Goal: Transaction & Acquisition: Book appointment/travel/reservation

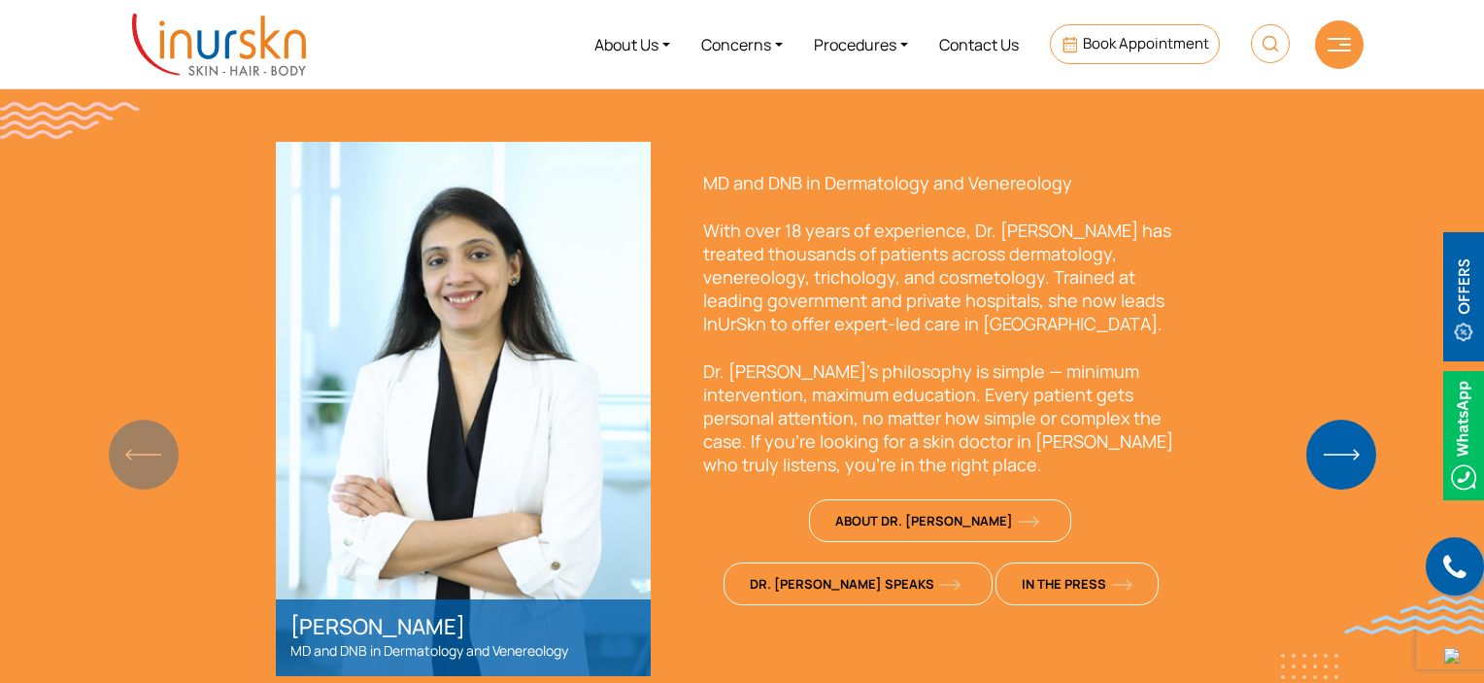
scroll to position [1392, 0]
click at [1347, 472] on img "Next slide" at bounding box center [1342, 456] width 70 height 70
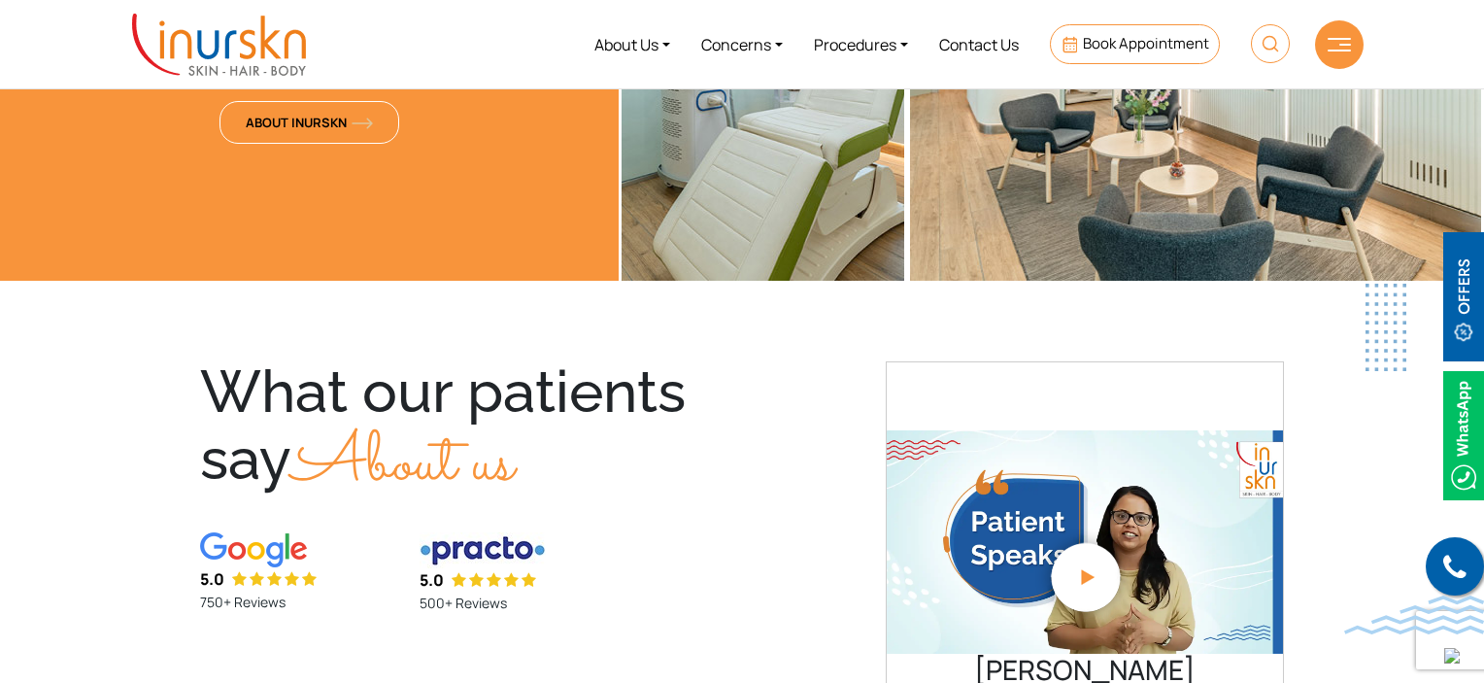
scroll to position [4072, 0]
click at [755, 135] on link at bounding box center [763, 78] width 283 height 404
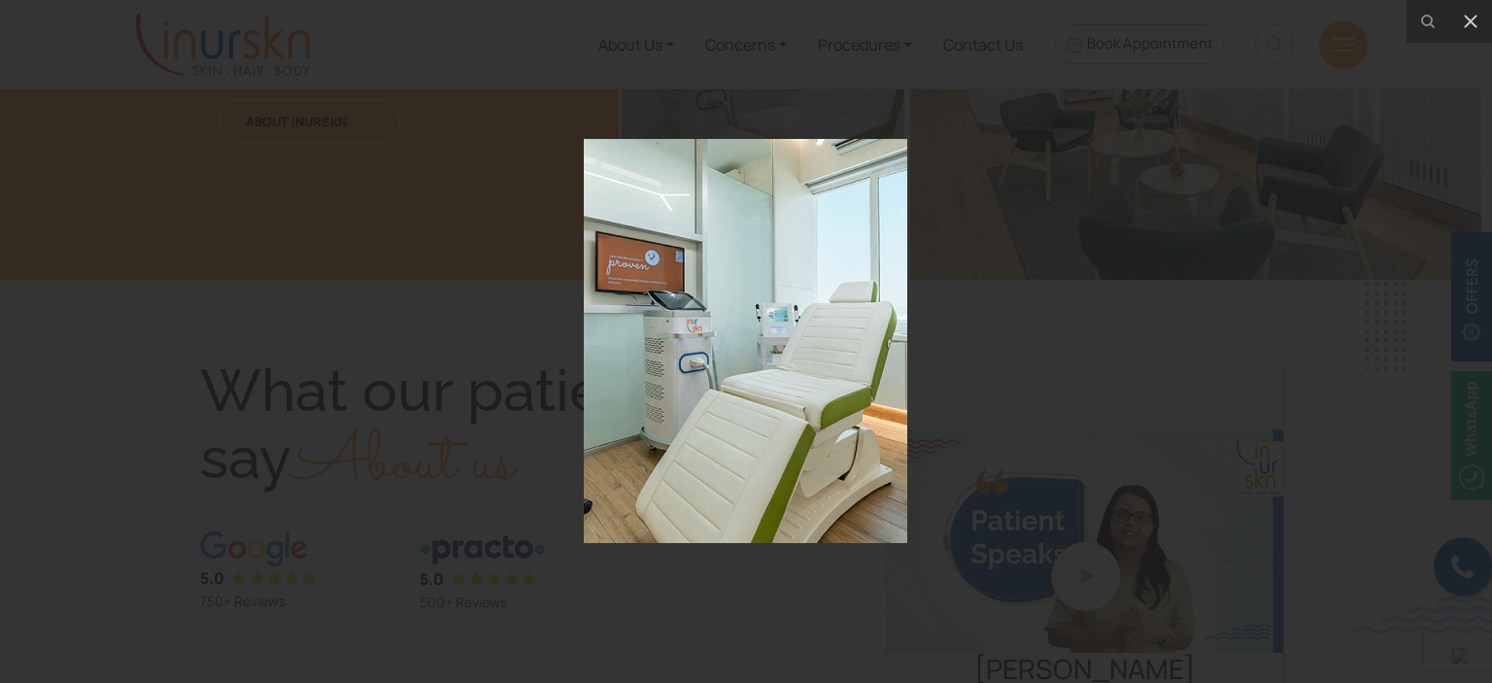
click at [755, 135] on div at bounding box center [746, 341] width 1492 height 683
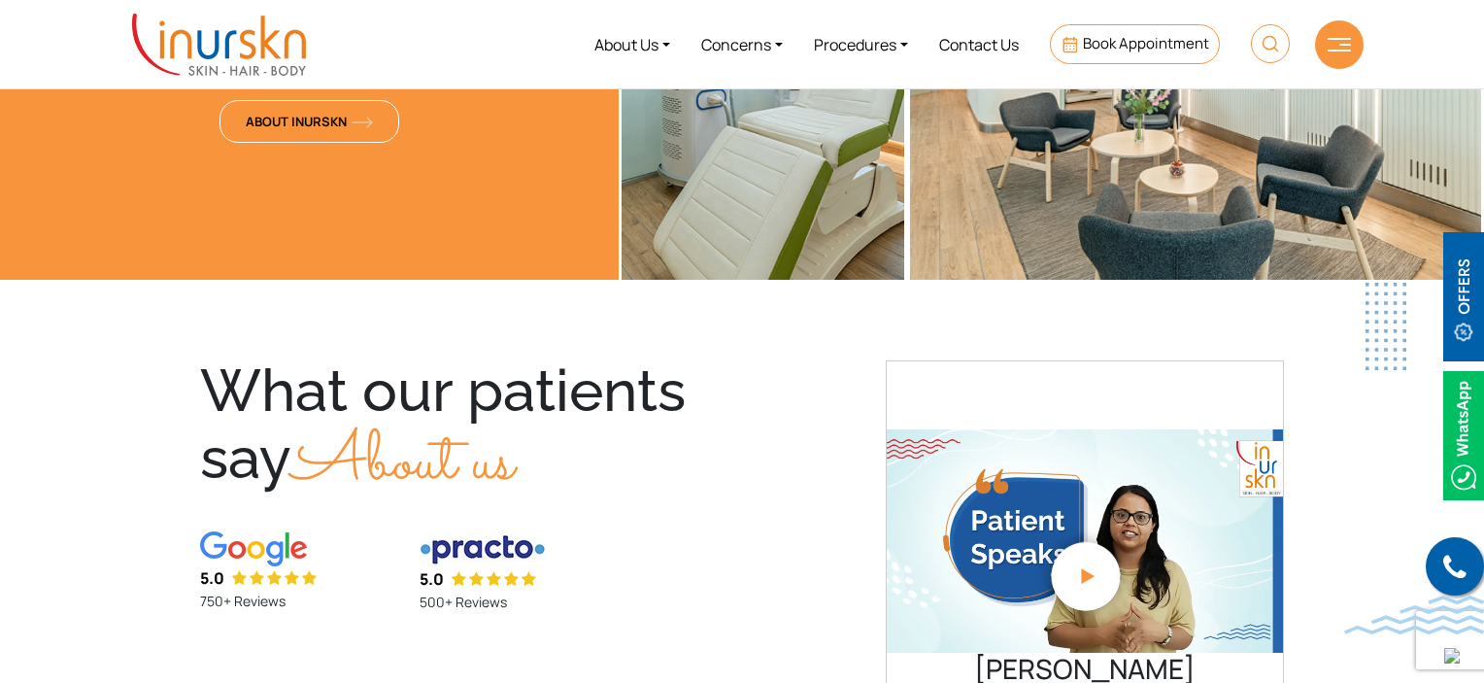
click at [755, 135] on link at bounding box center [763, 78] width 283 height 404
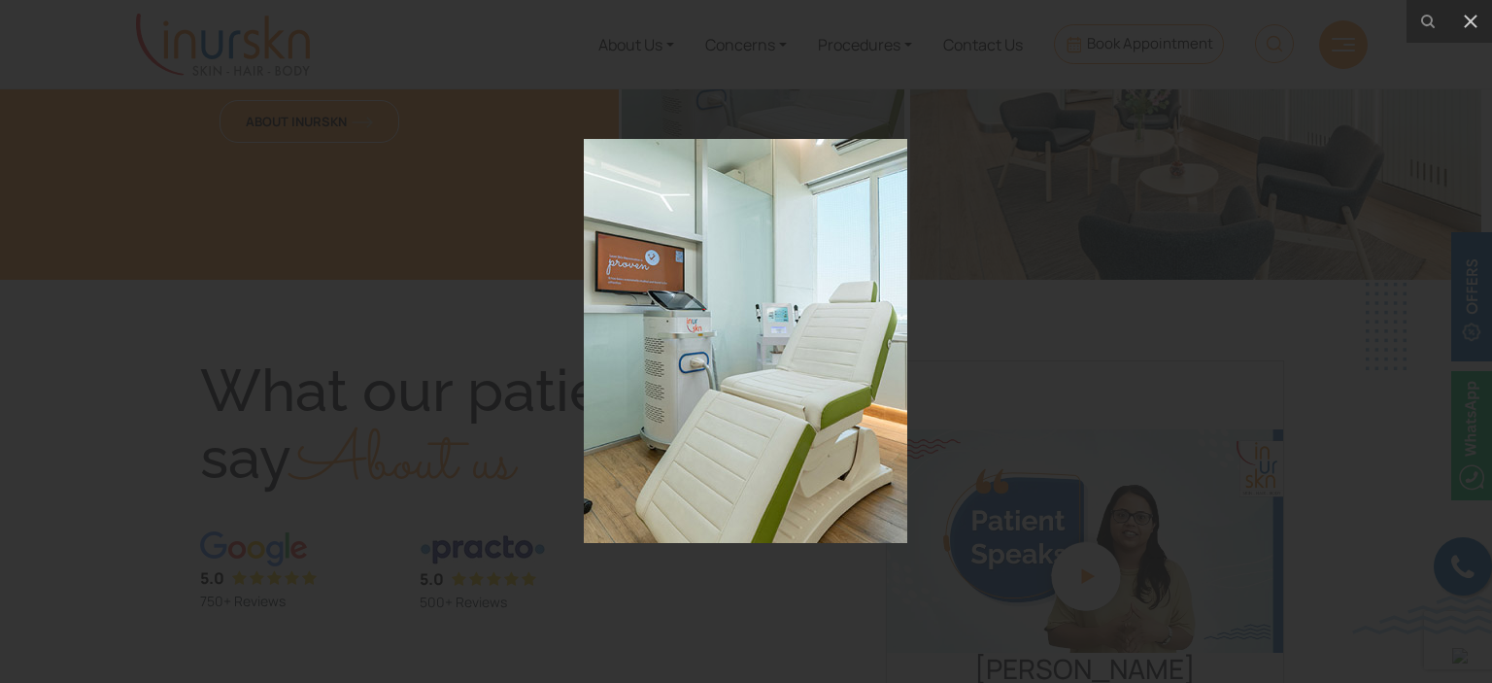
click at [424, 213] on div at bounding box center [746, 341] width 1492 height 683
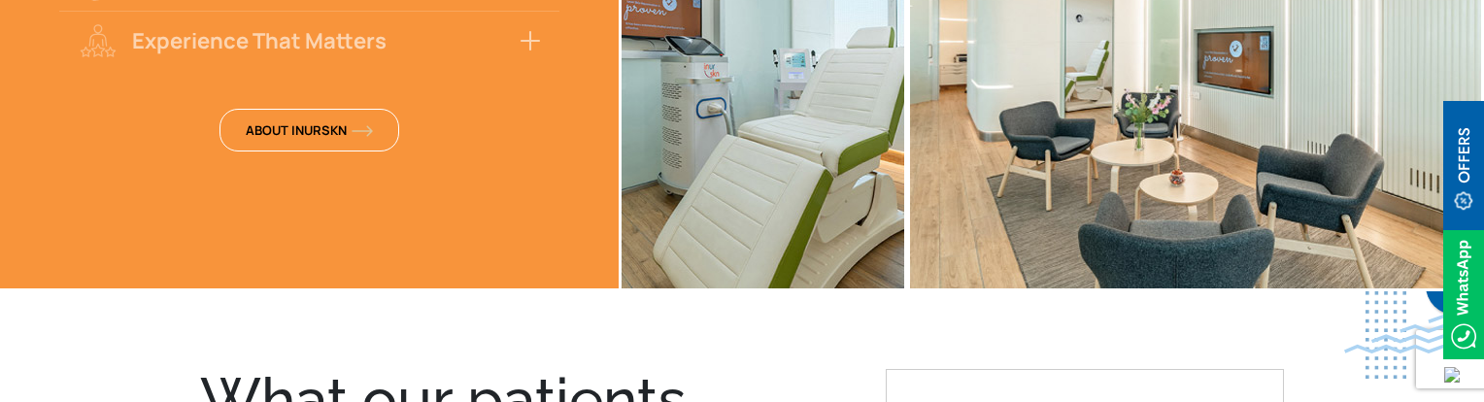
scroll to position [4257, 0]
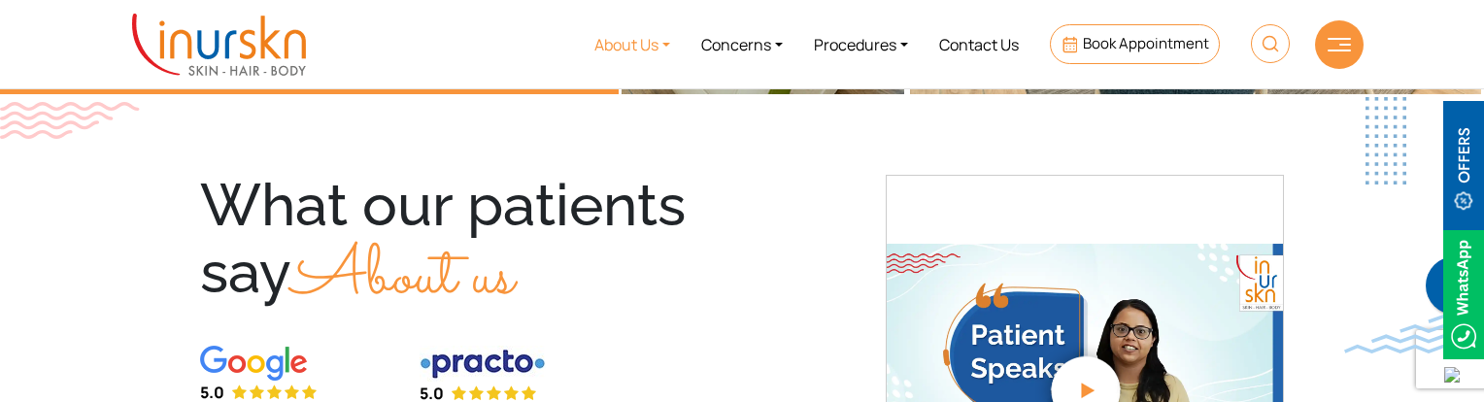
click at [656, 46] on link "About Us" at bounding box center [632, 44] width 107 height 73
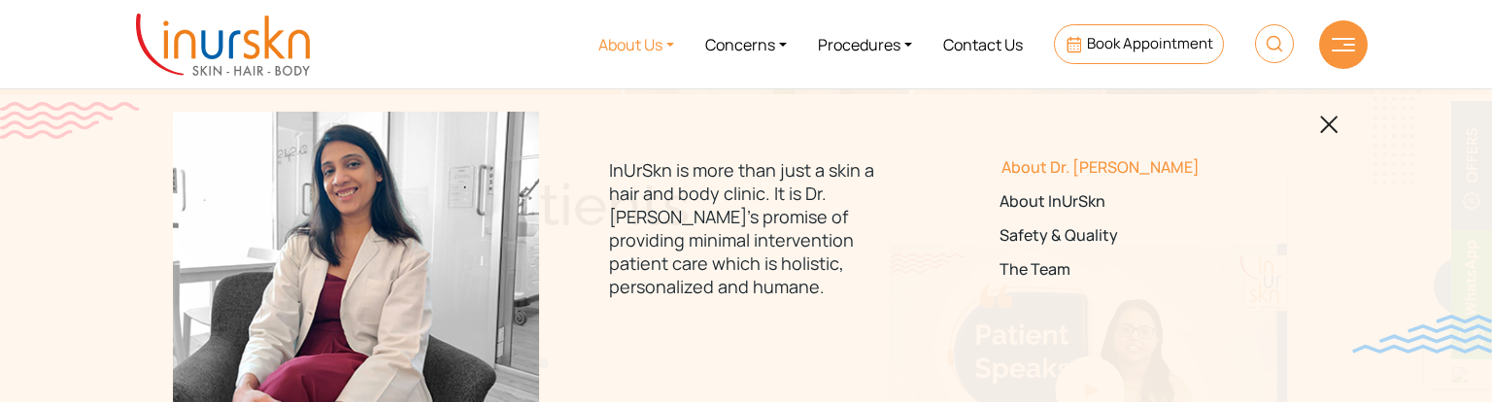
click at [1057, 171] on link "About Dr. [PERSON_NAME]" at bounding box center [1136, 167] width 273 height 18
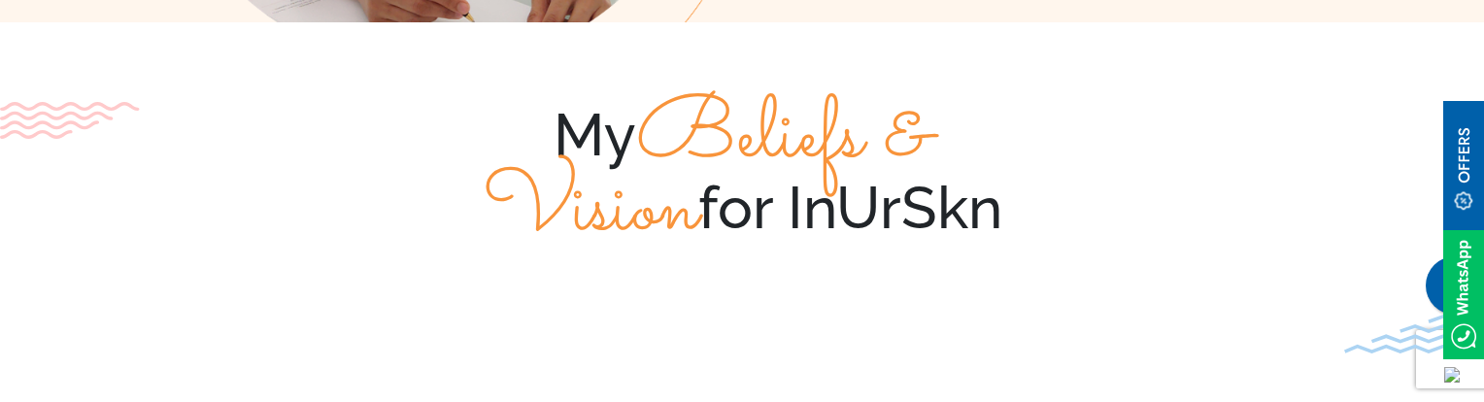
scroll to position [680, 0]
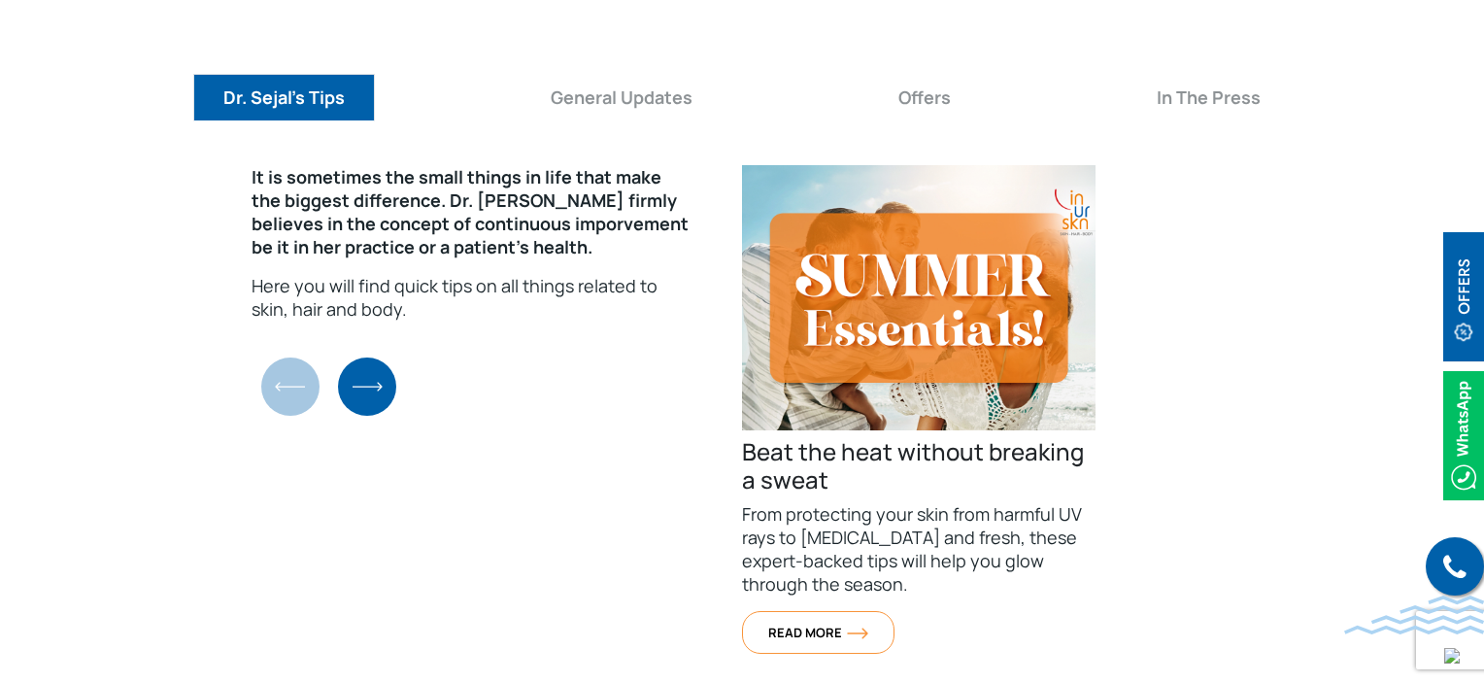
scroll to position [7092, 0]
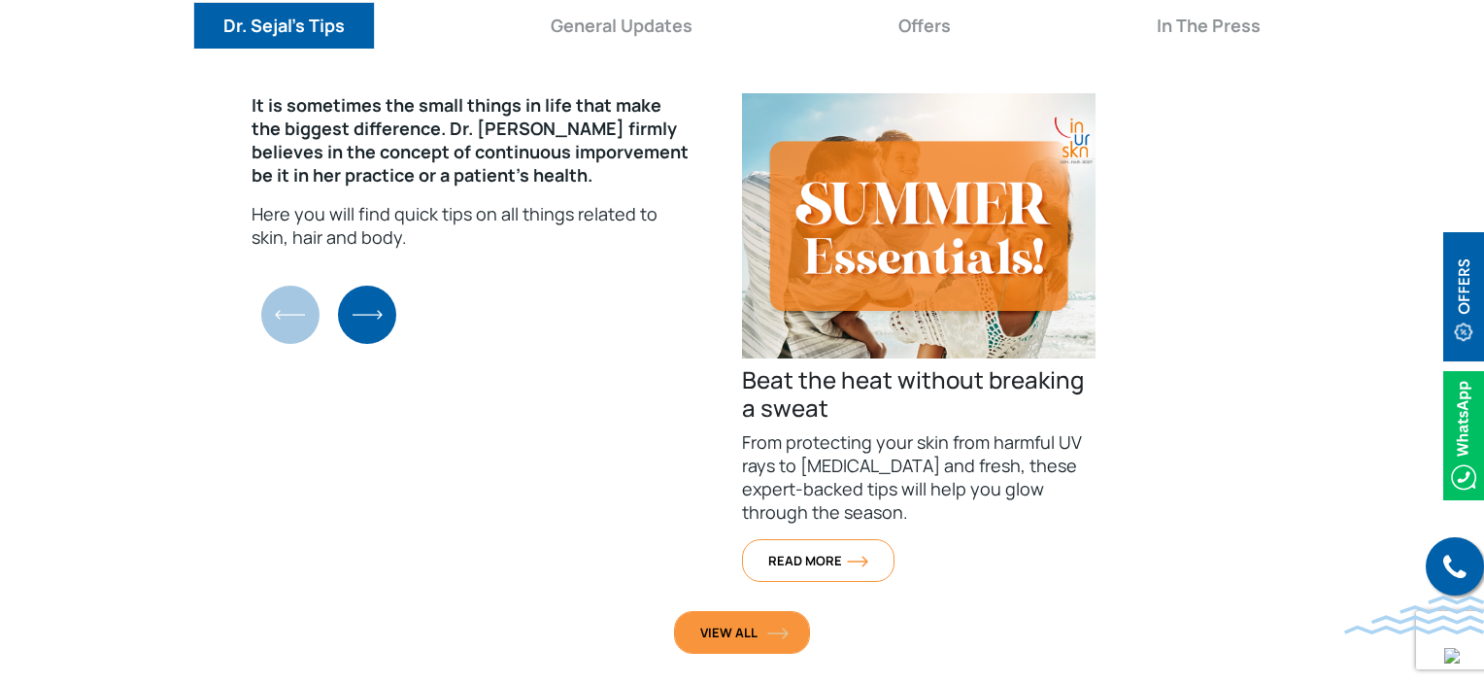
click at [773, 624] on span "View All" at bounding box center [742, 632] width 84 height 17
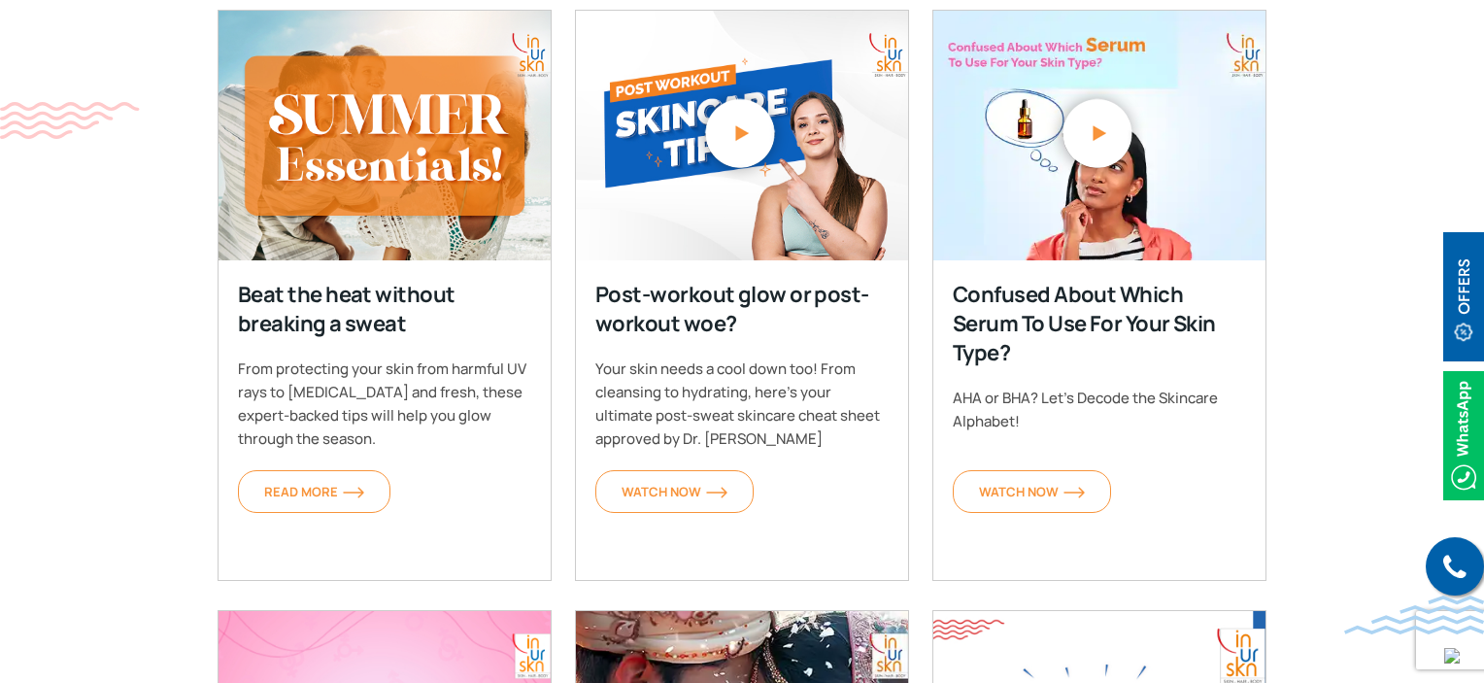
scroll to position [777, 0]
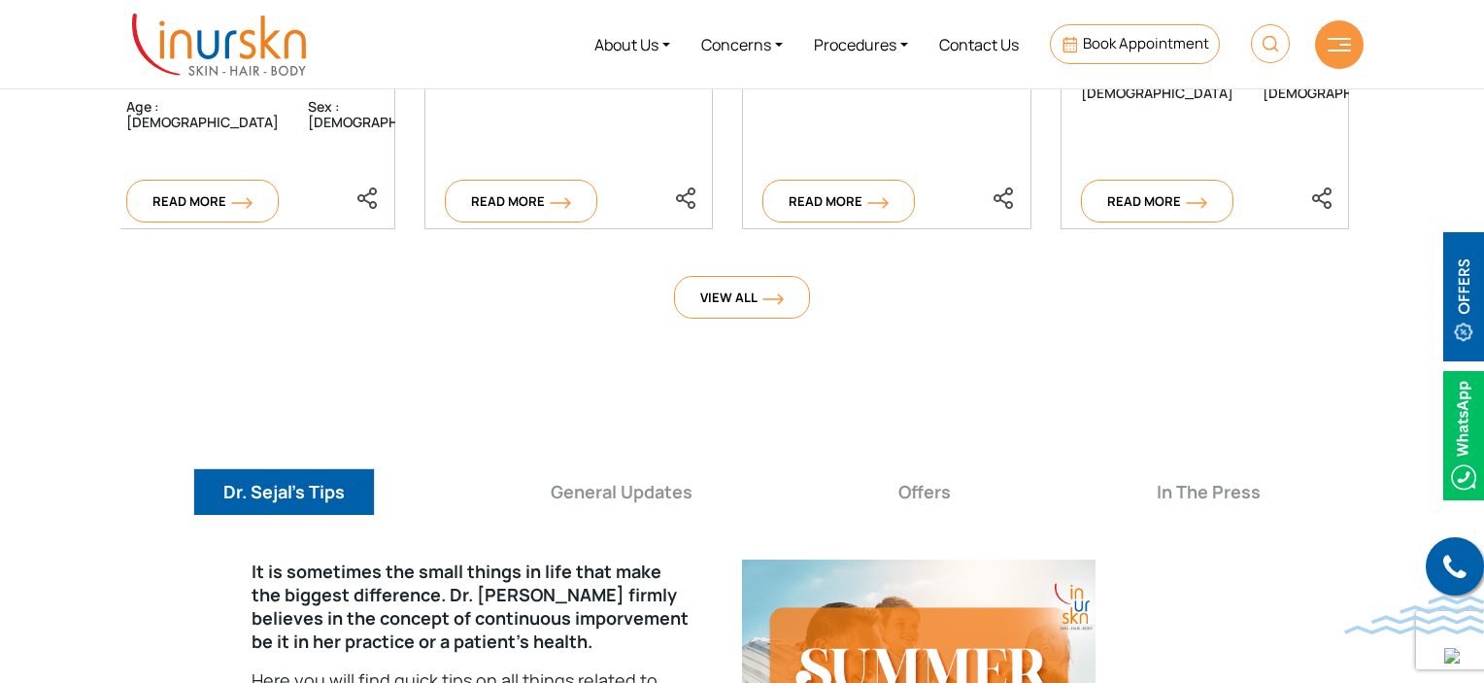
scroll to position [6626, 0]
click at [937, 468] on button "Offers" at bounding box center [925, 492] width 113 height 48
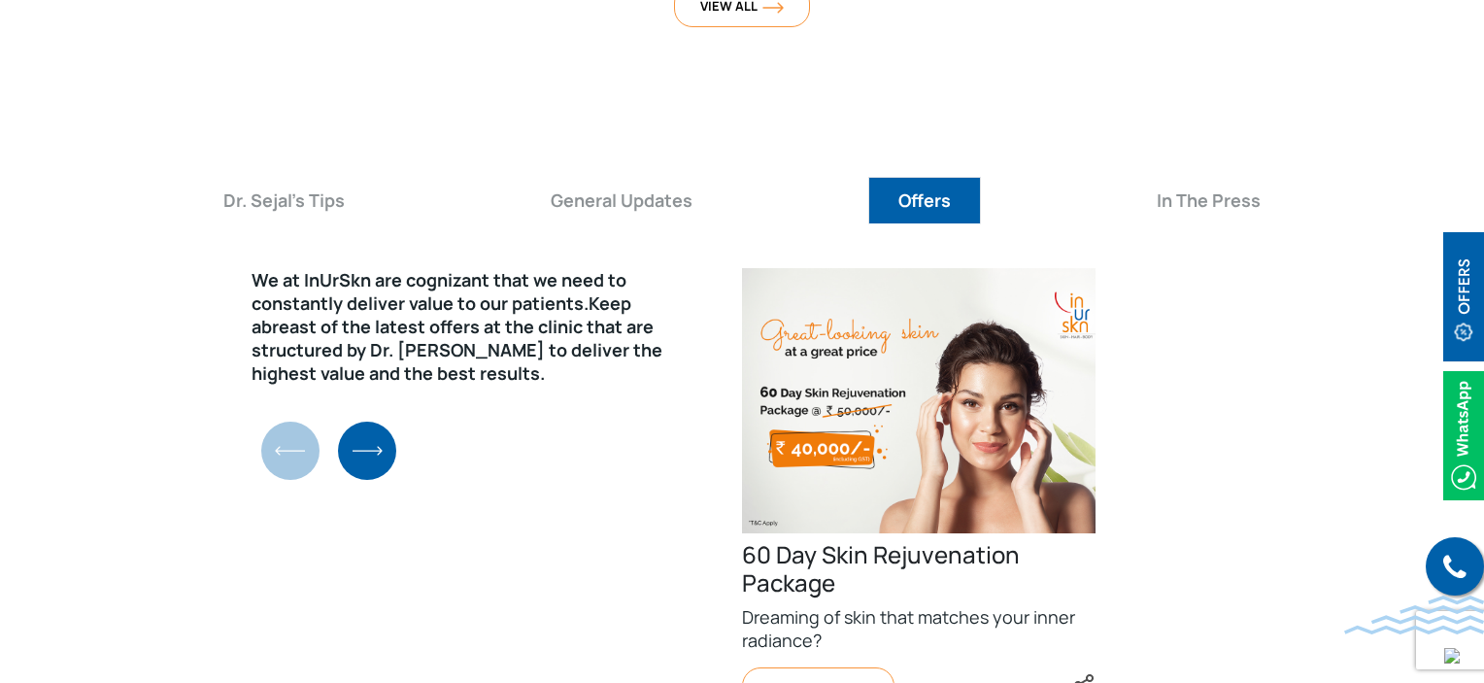
scroll to position [7111, 0]
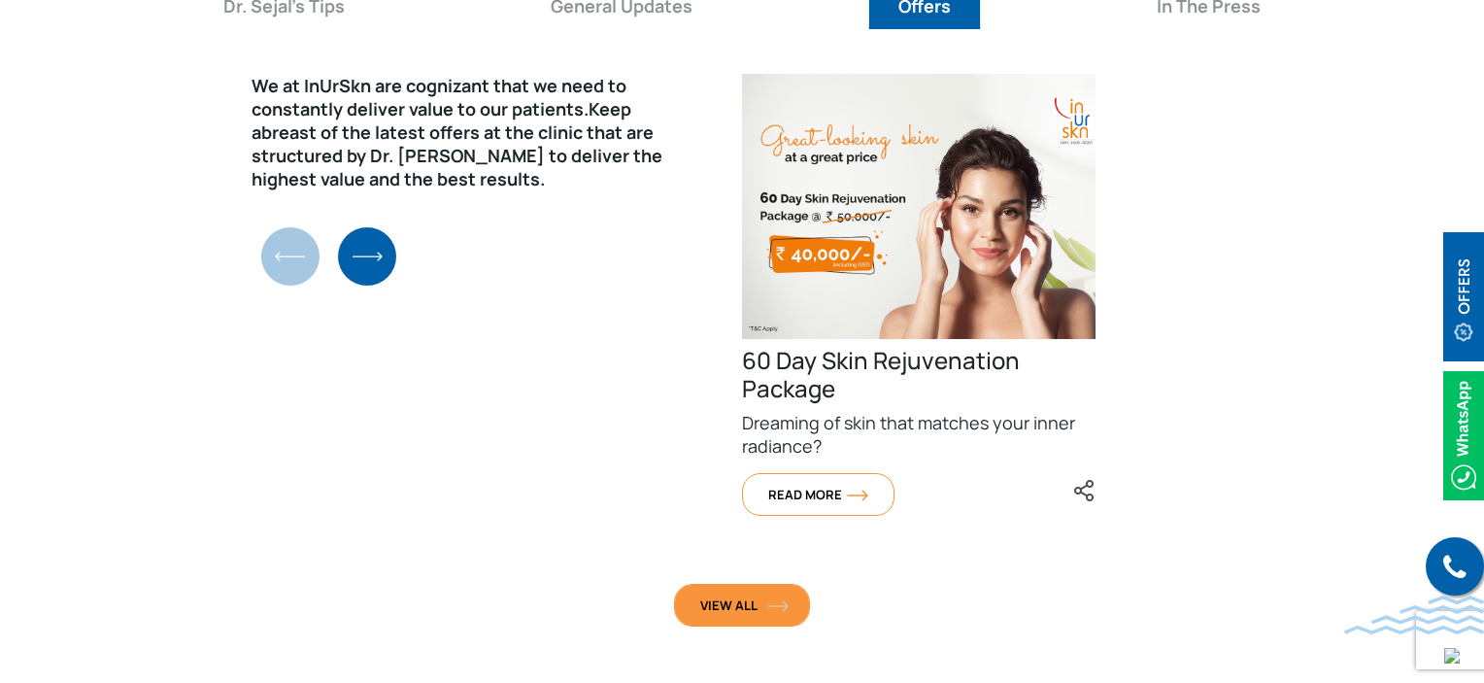
click at [703, 597] on span "View All" at bounding box center [742, 605] width 84 height 17
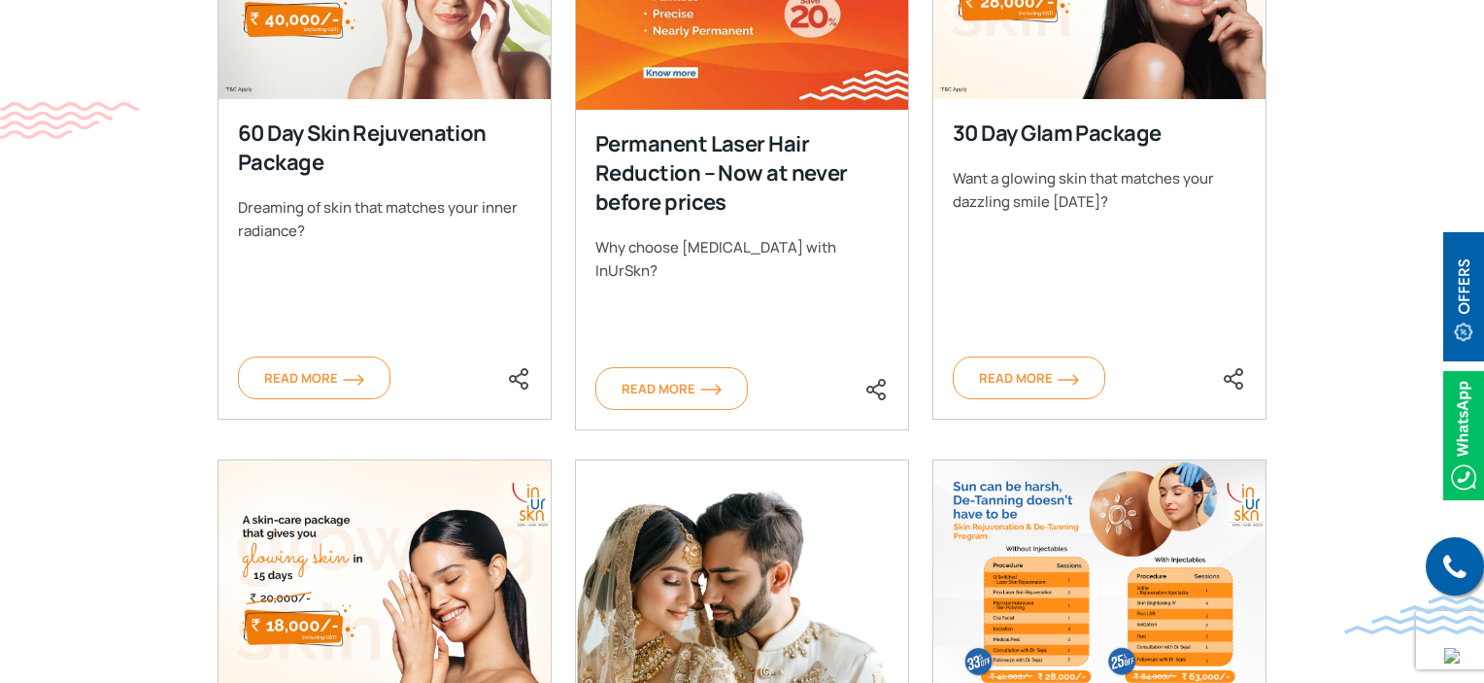
scroll to position [1069, 0]
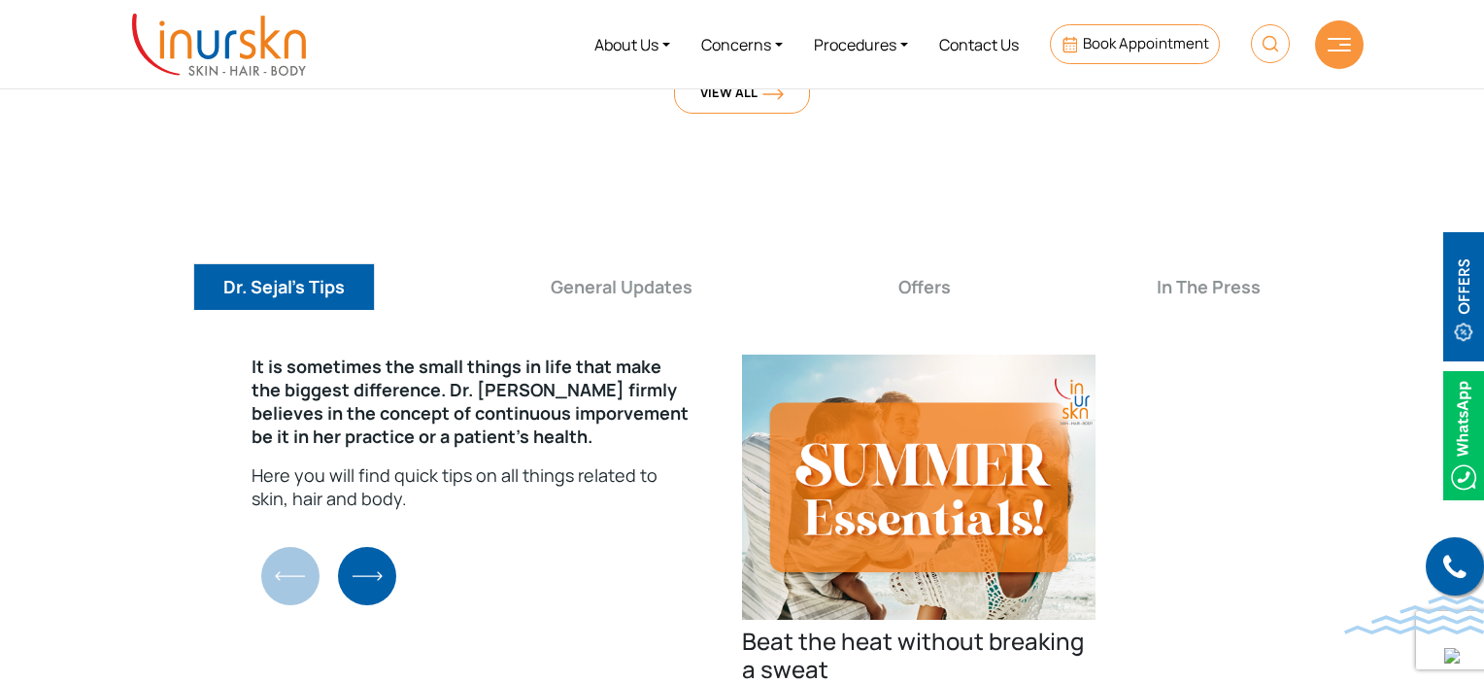
scroll to position [6801, 0]
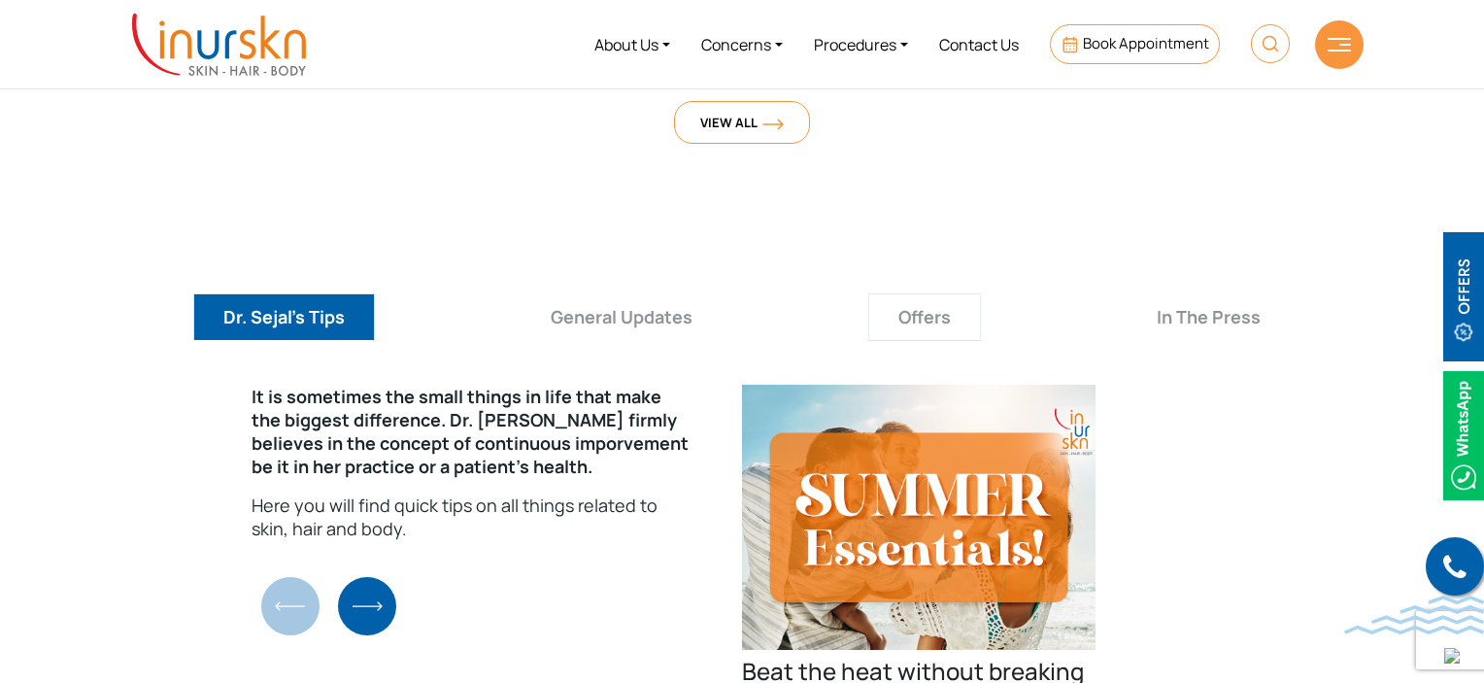
click at [923, 293] on button "Offers" at bounding box center [925, 317] width 113 height 48
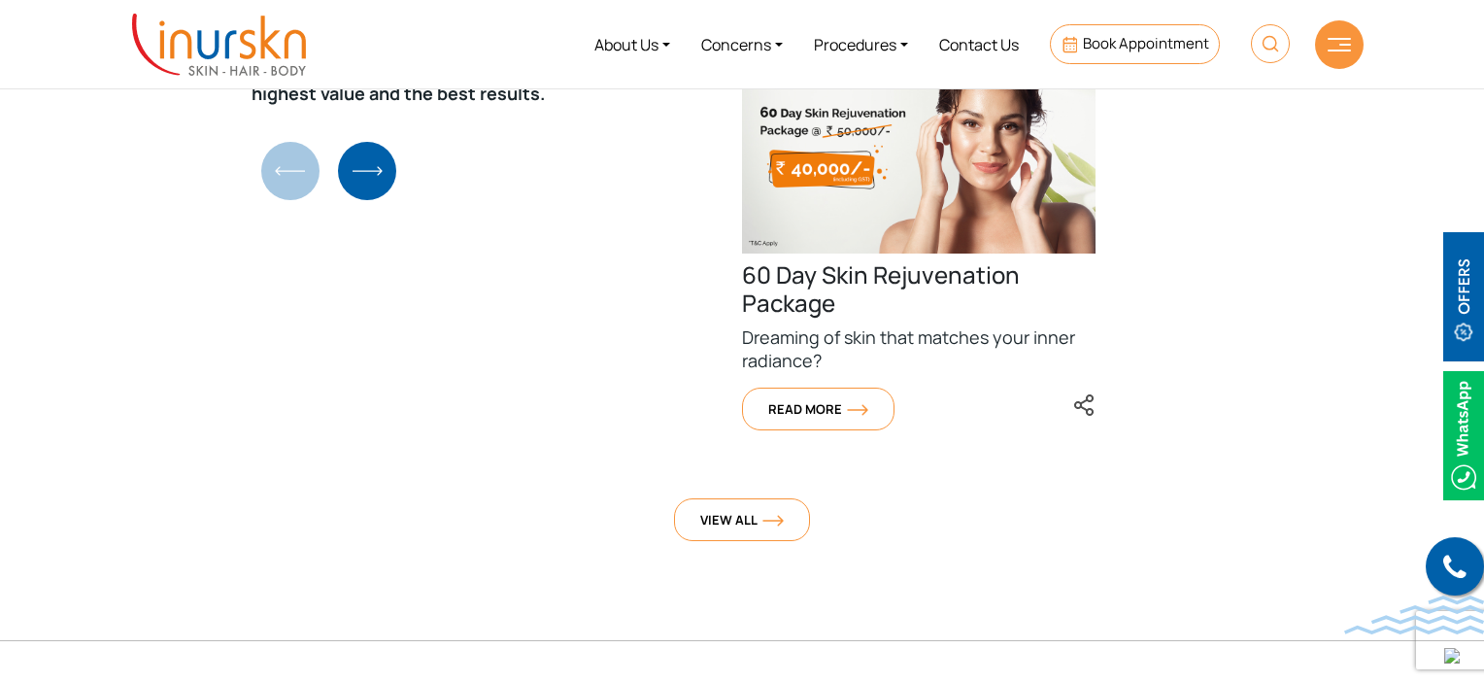
scroll to position [7092, 0]
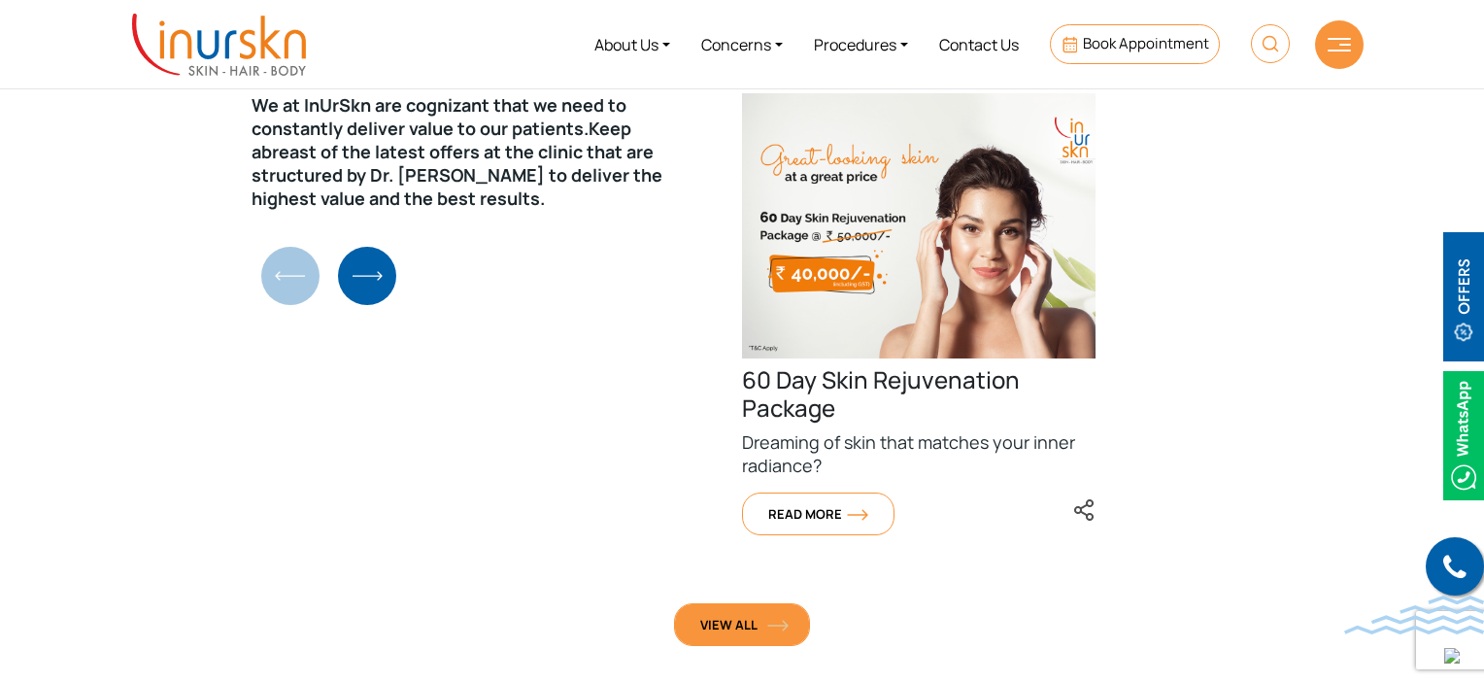
click at [741, 603] on link "View All" at bounding box center [742, 624] width 136 height 43
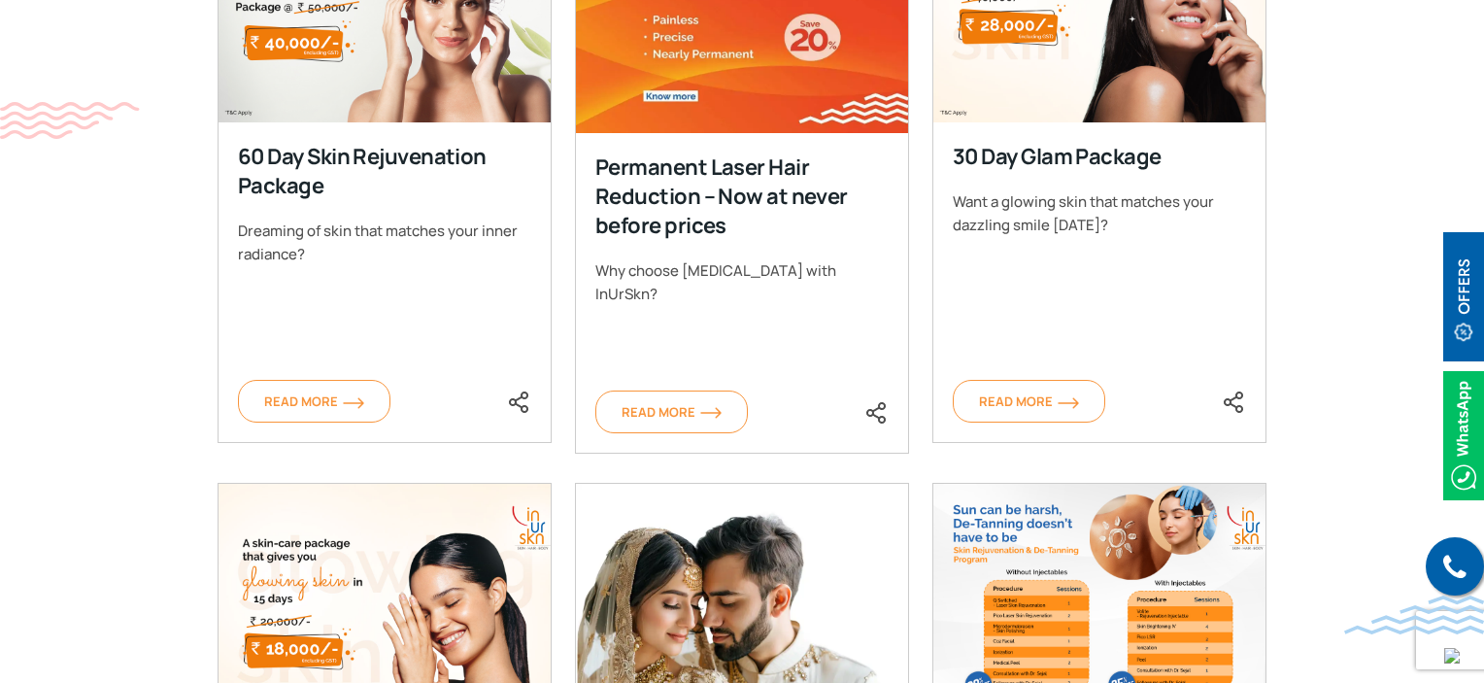
scroll to position [1069, 0]
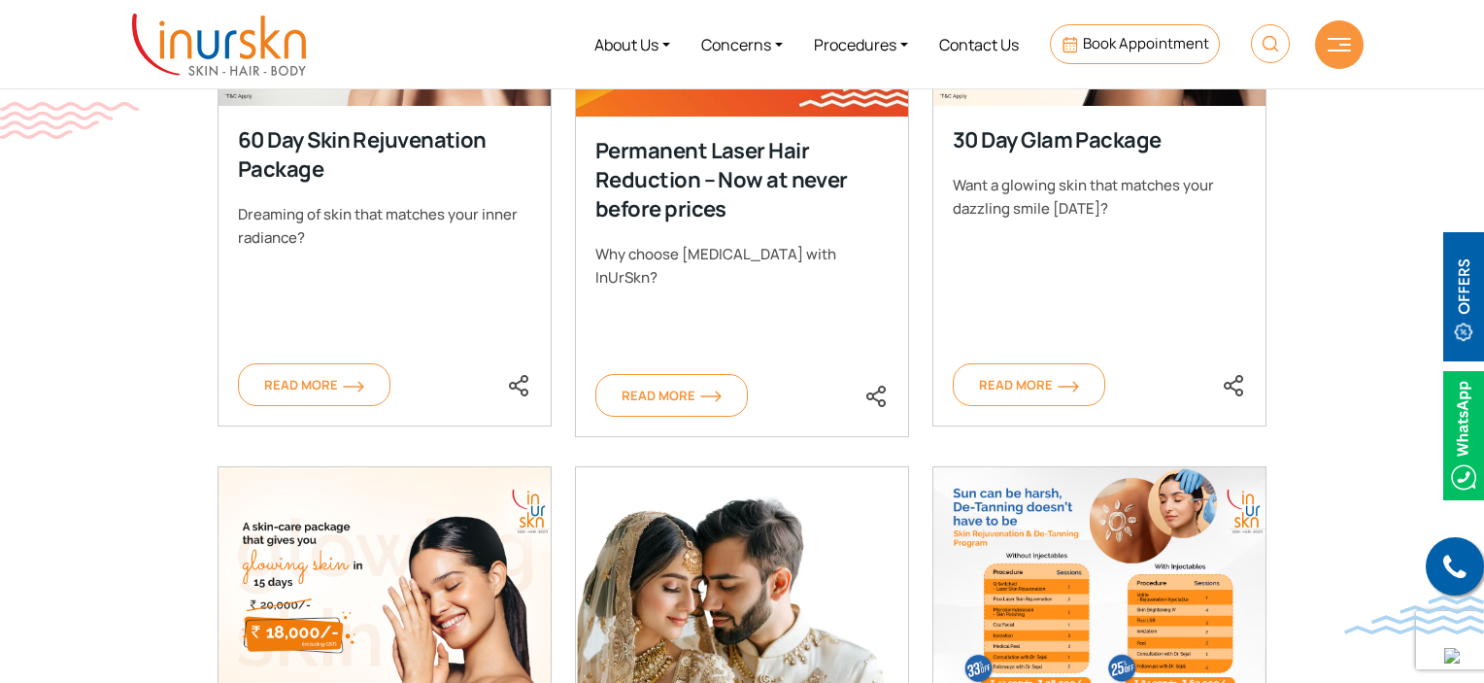
scroll to position [925, 0]
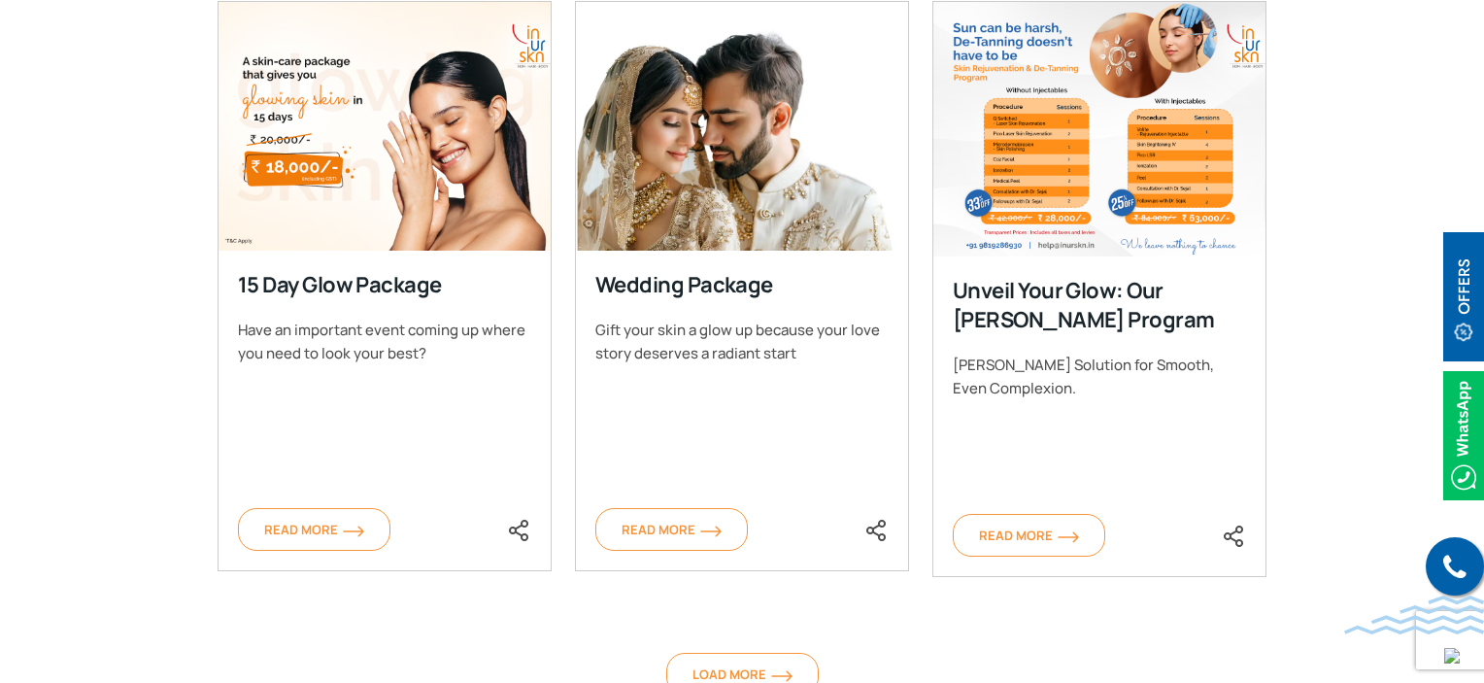
scroll to position [1551, 0]
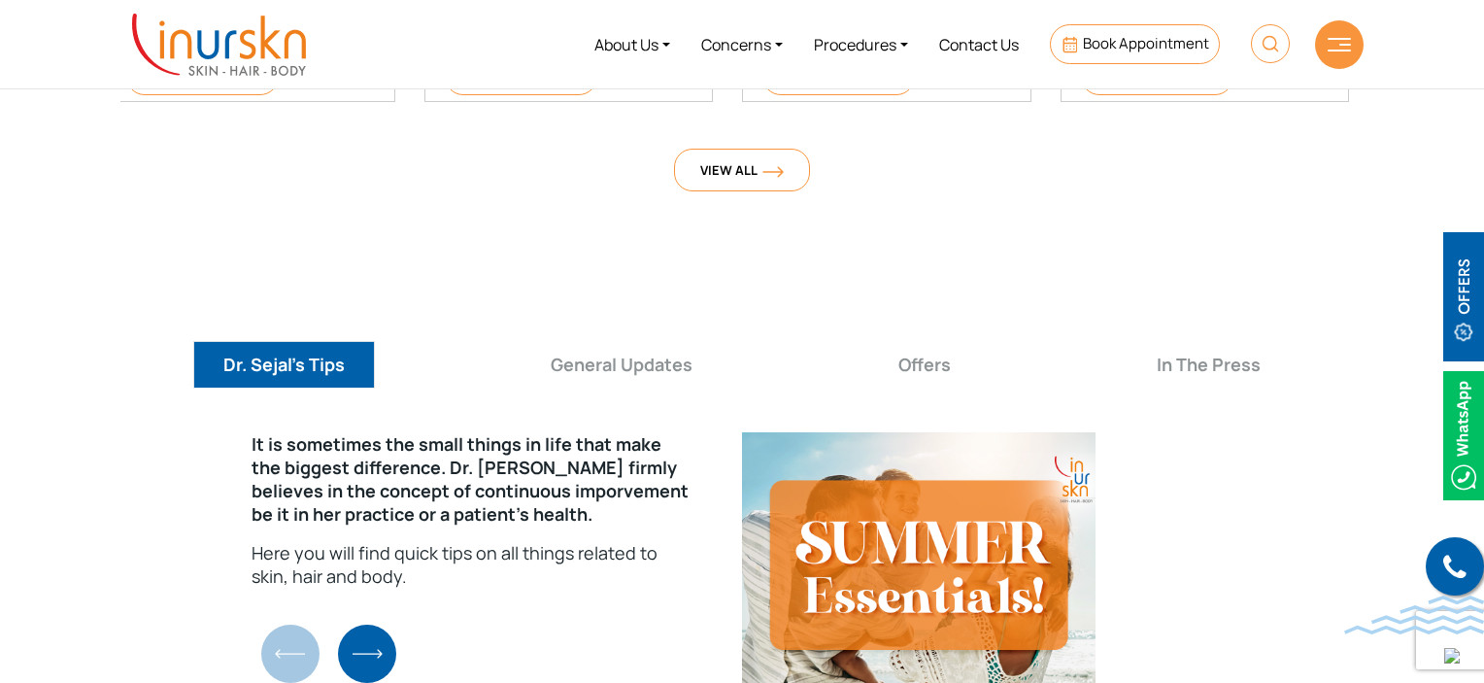
scroll to position [6647, 0]
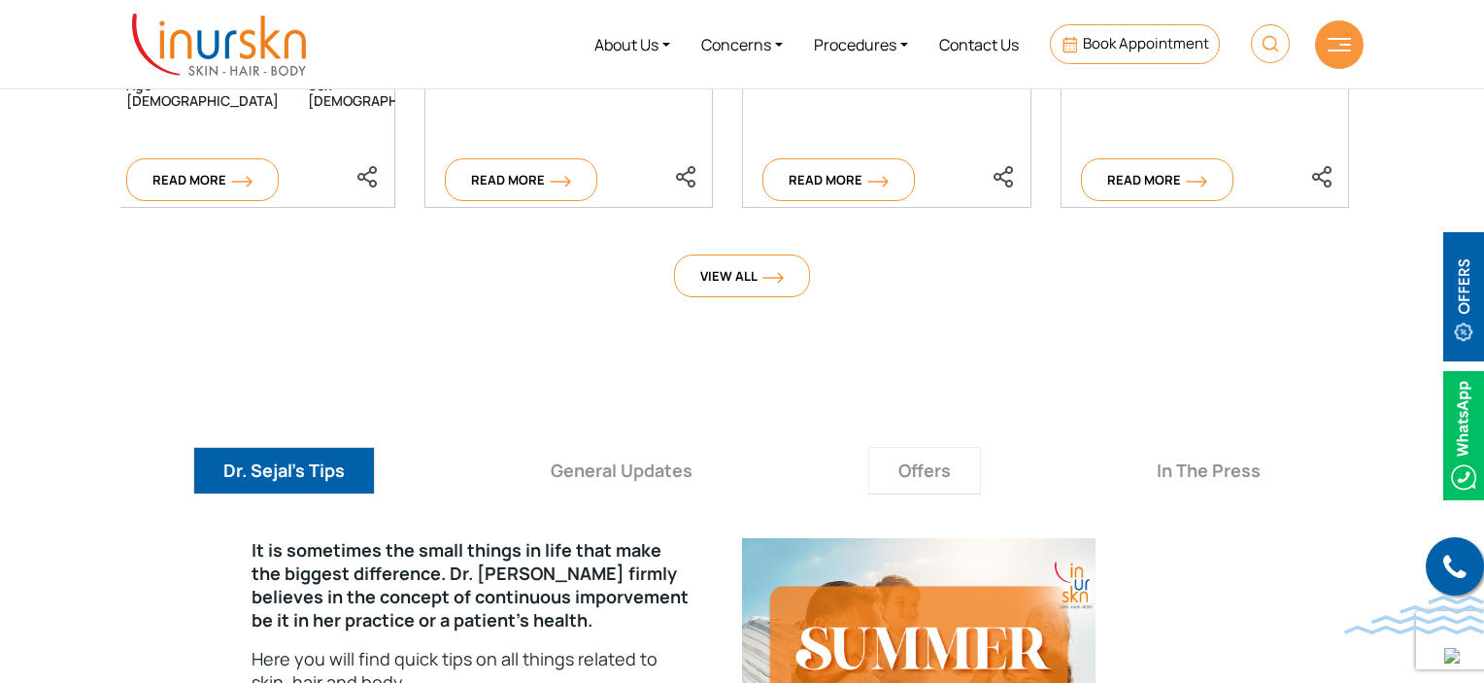
click at [929, 447] on button "Offers" at bounding box center [925, 471] width 113 height 48
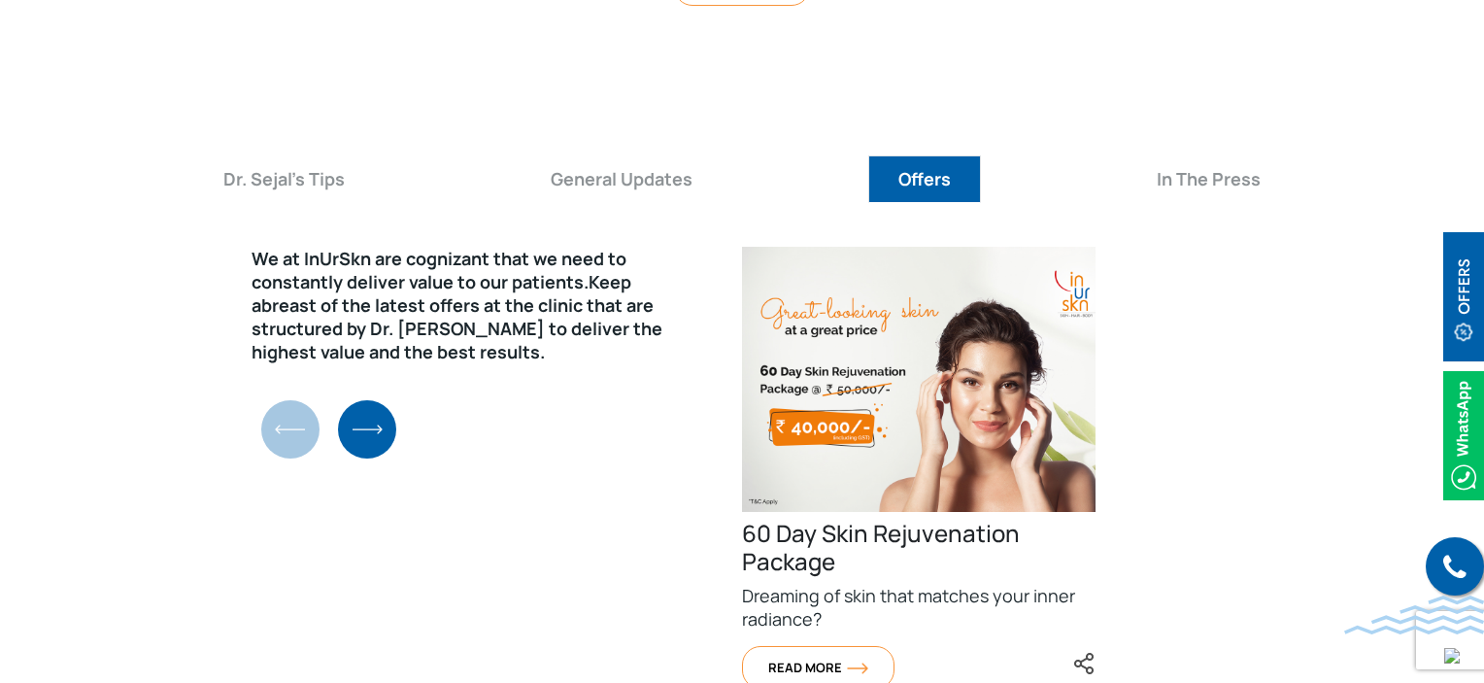
scroll to position [7036, 0]
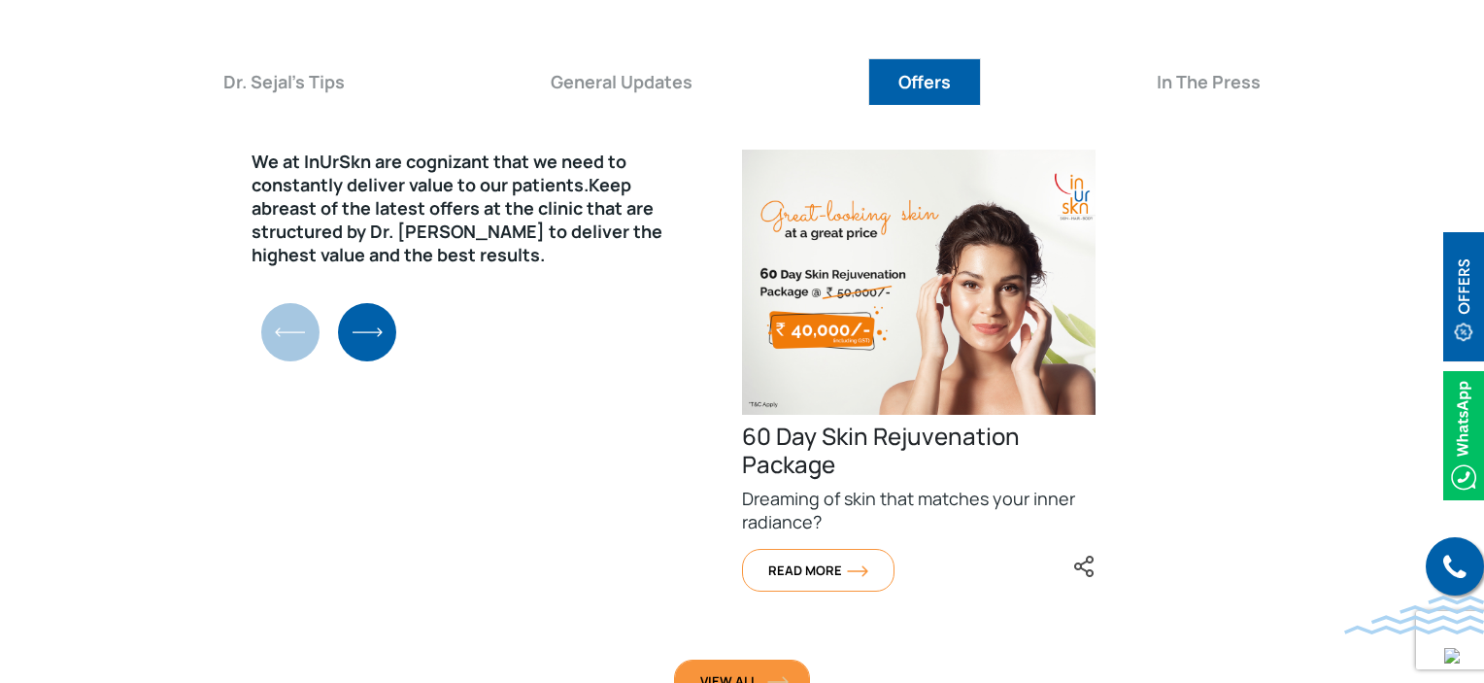
click at [767, 660] on link "View All" at bounding box center [742, 681] width 136 height 43
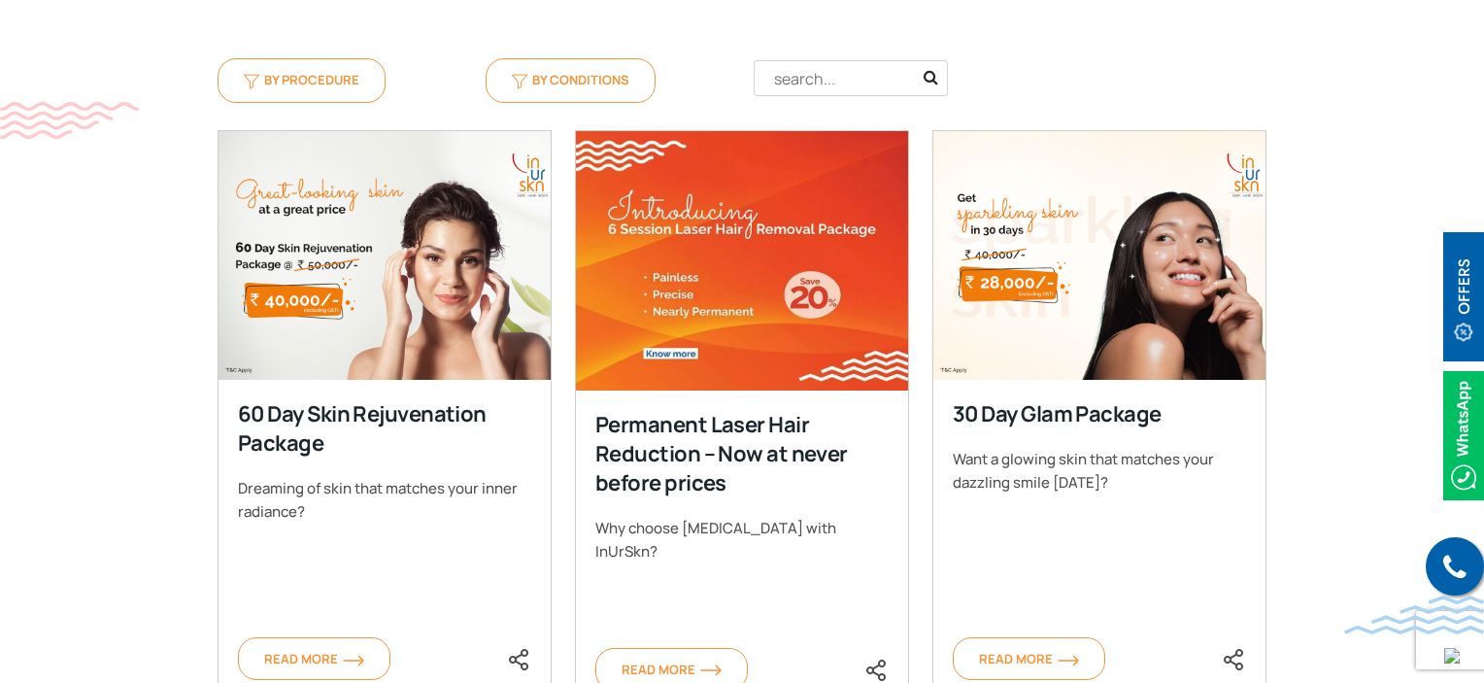
scroll to position [874, 0]
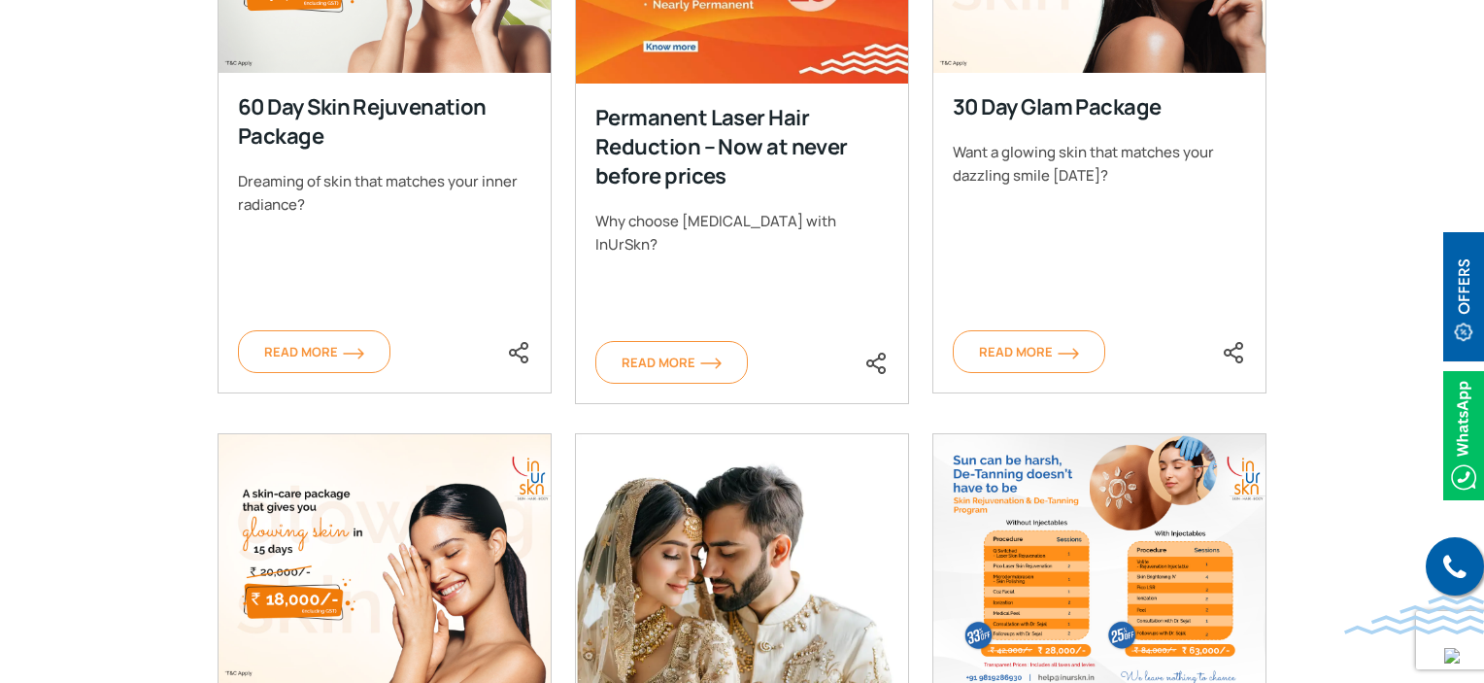
scroll to position [1093, 0]
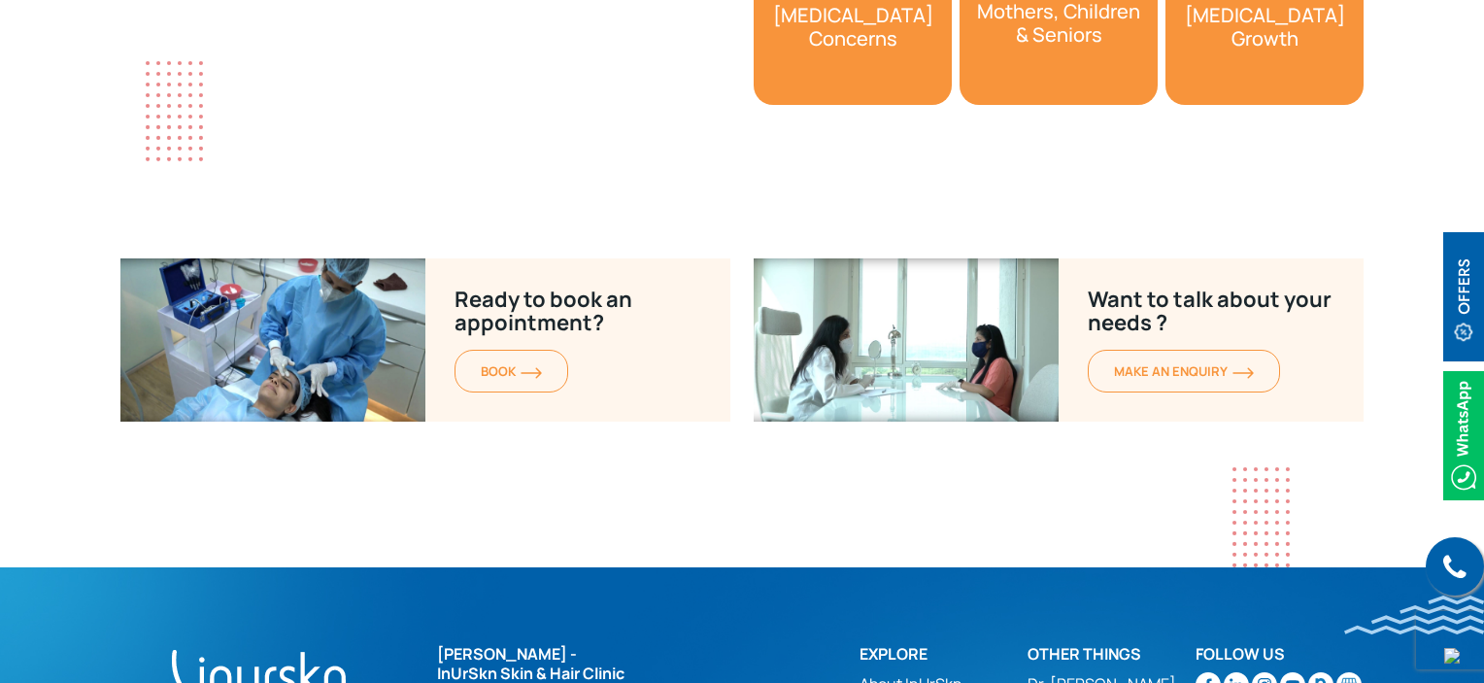
scroll to position [3636, 0]
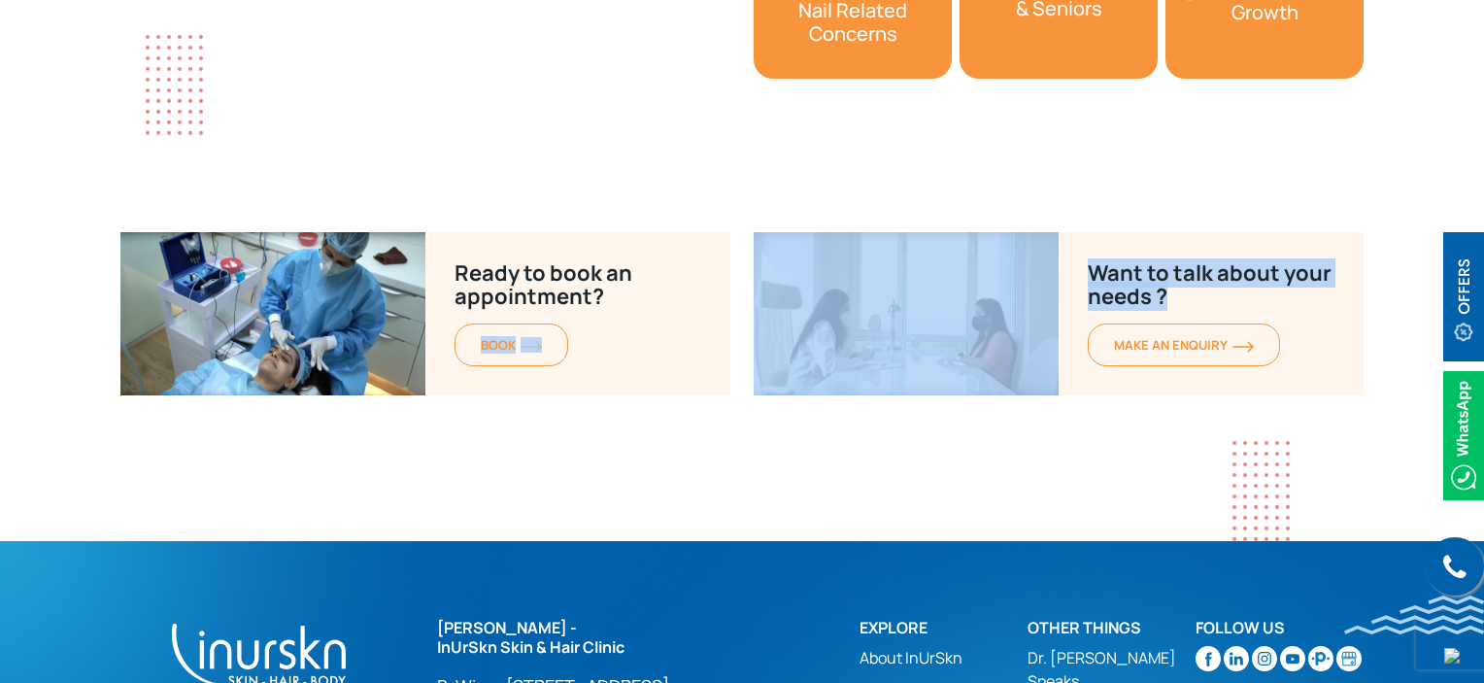
drag, startPoint x: 1056, startPoint y: 316, endPoint x: 715, endPoint y: 446, distance: 365.0
click at [631, 394] on div "Ready to book an appointment? BOOK Want to talk about your needs ? MAKE AN enqu…" at bounding box center [742, 313] width 1267 height 163
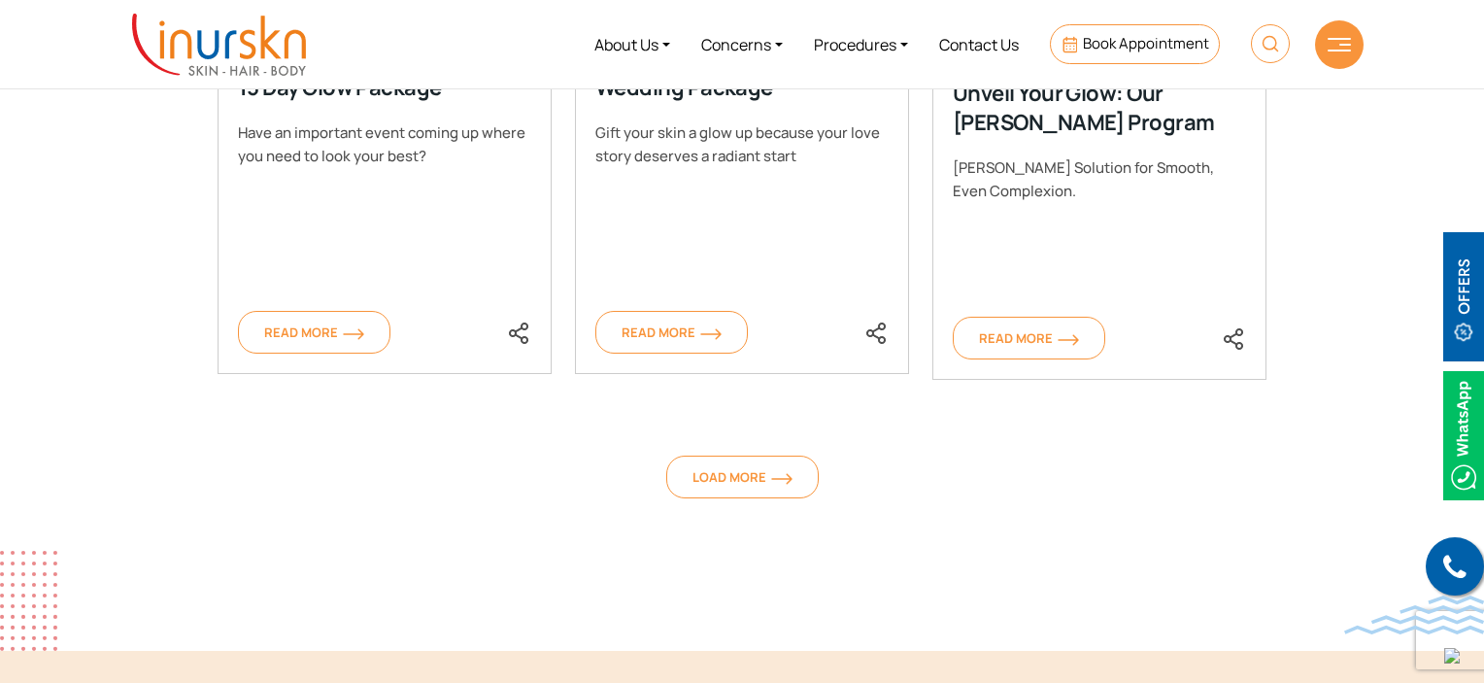
scroll to position [1596, 0]
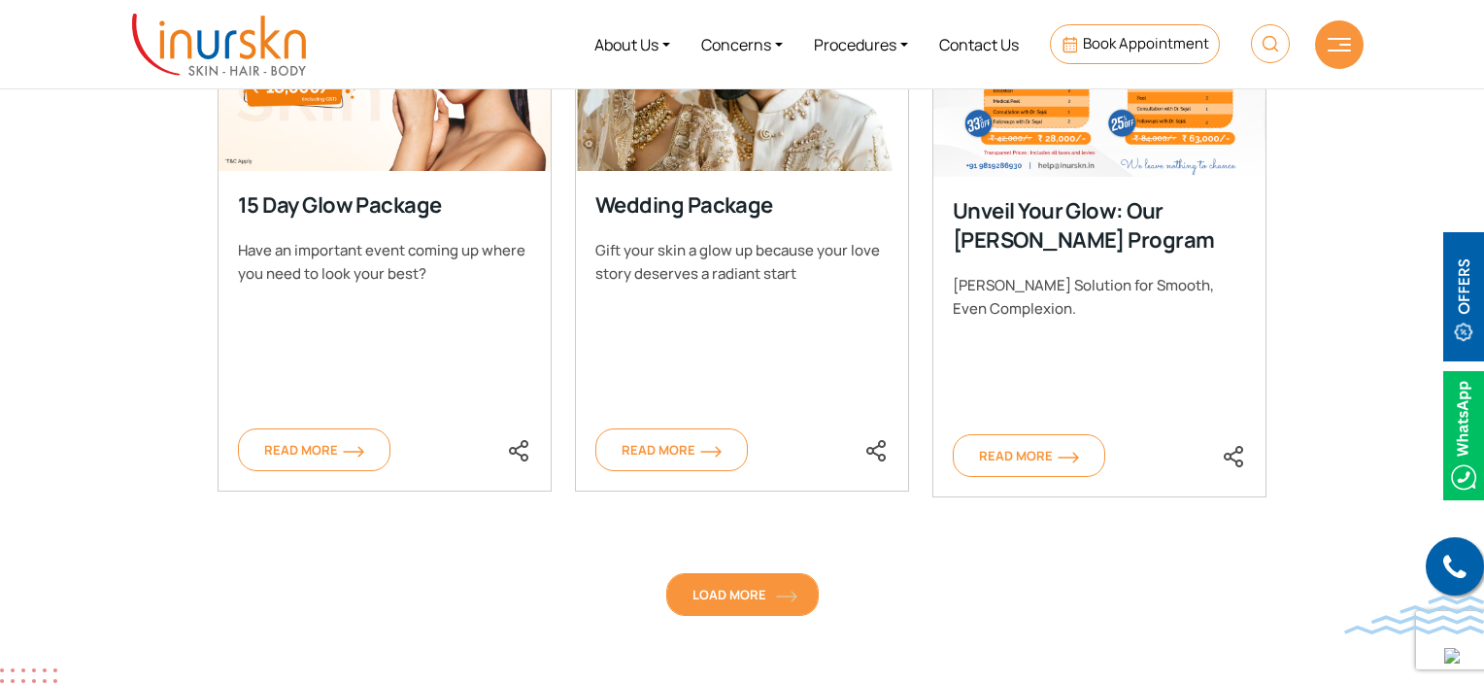
click at [736, 591] on span "Load More" at bounding box center [743, 594] width 100 height 17
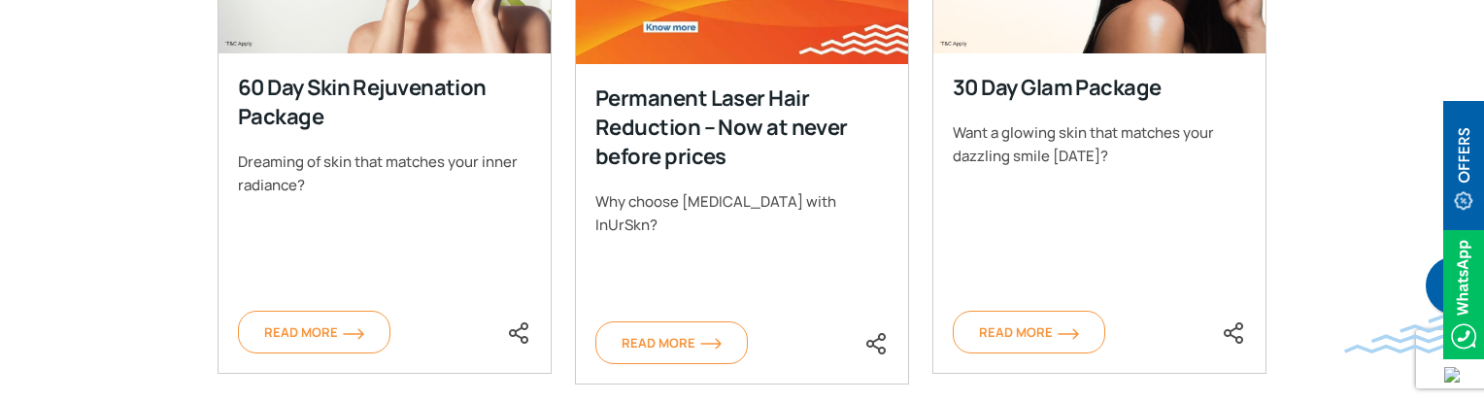
scroll to position [1110, 0]
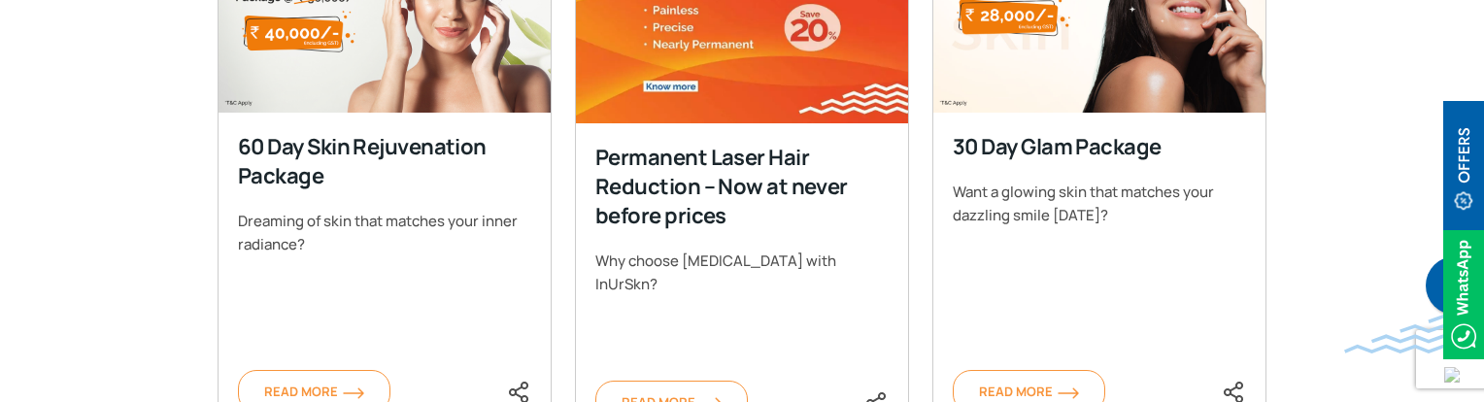
scroll to position [1013, 0]
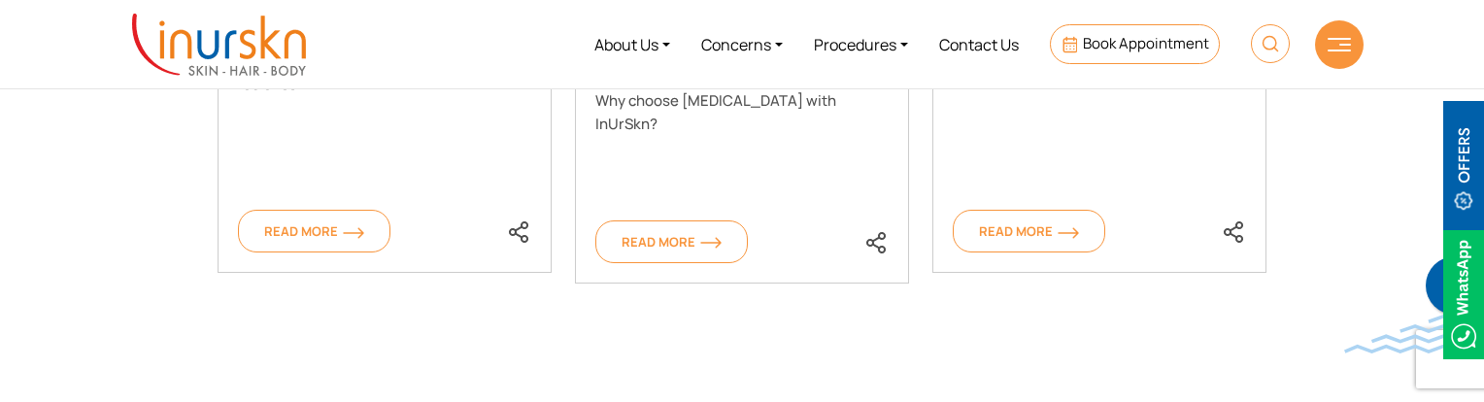
scroll to position [1208, 0]
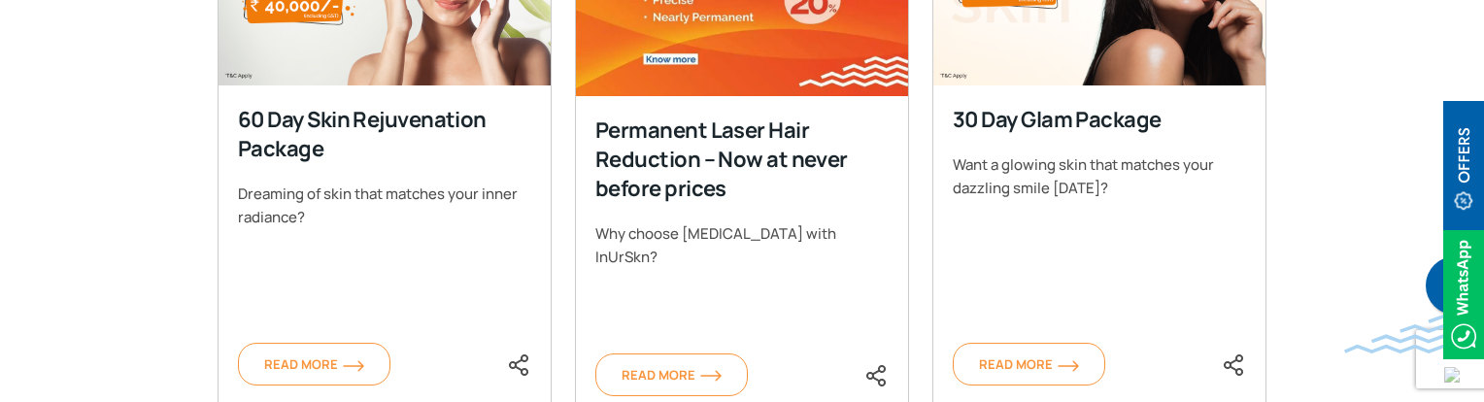
scroll to position [916, 0]
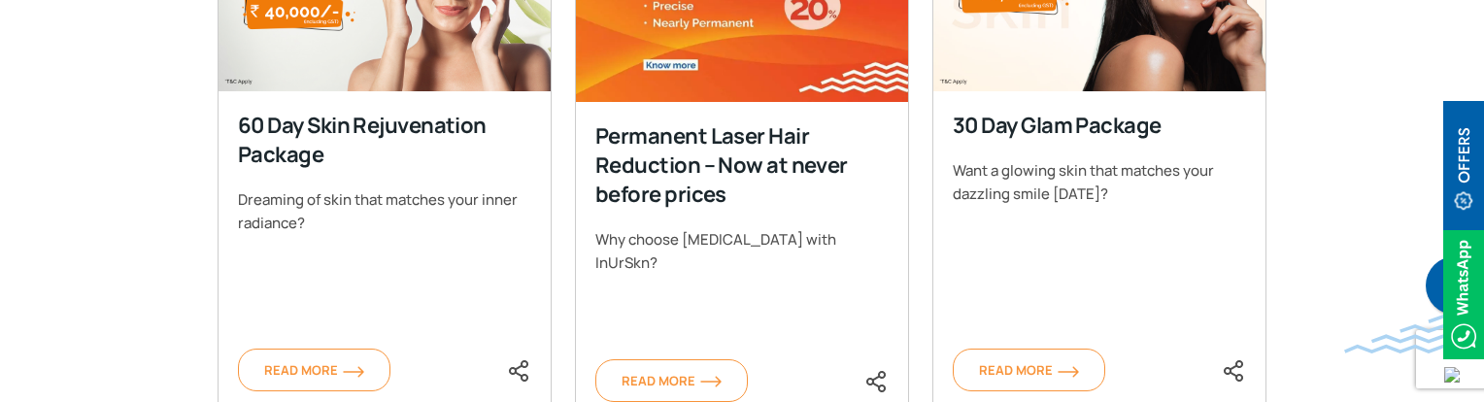
scroll to position [1110, 0]
